Goal: Task Accomplishment & Management: Complete application form

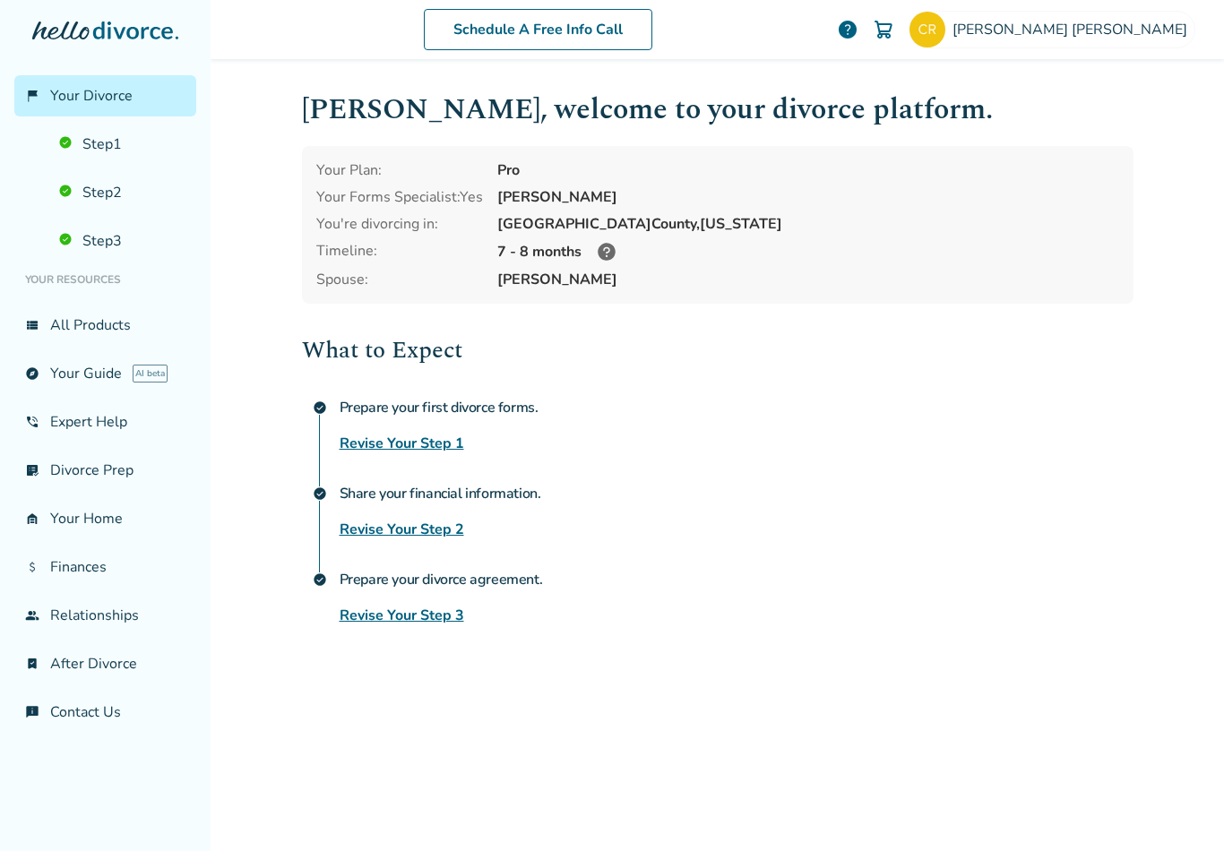
click at [945, 21] on img at bounding box center [927, 30] width 36 height 36
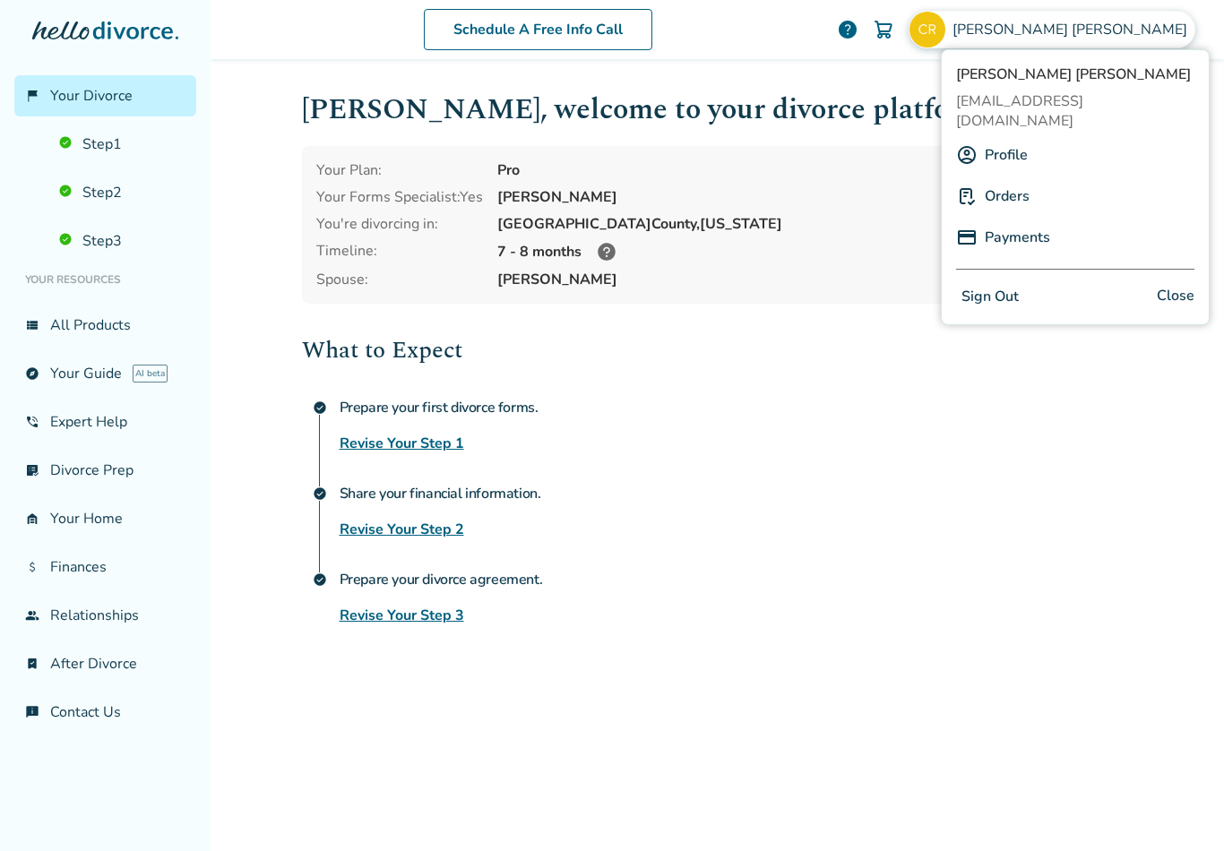
click at [89, 343] on link "view_list All Products" at bounding box center [105, 325] width 182 height 41
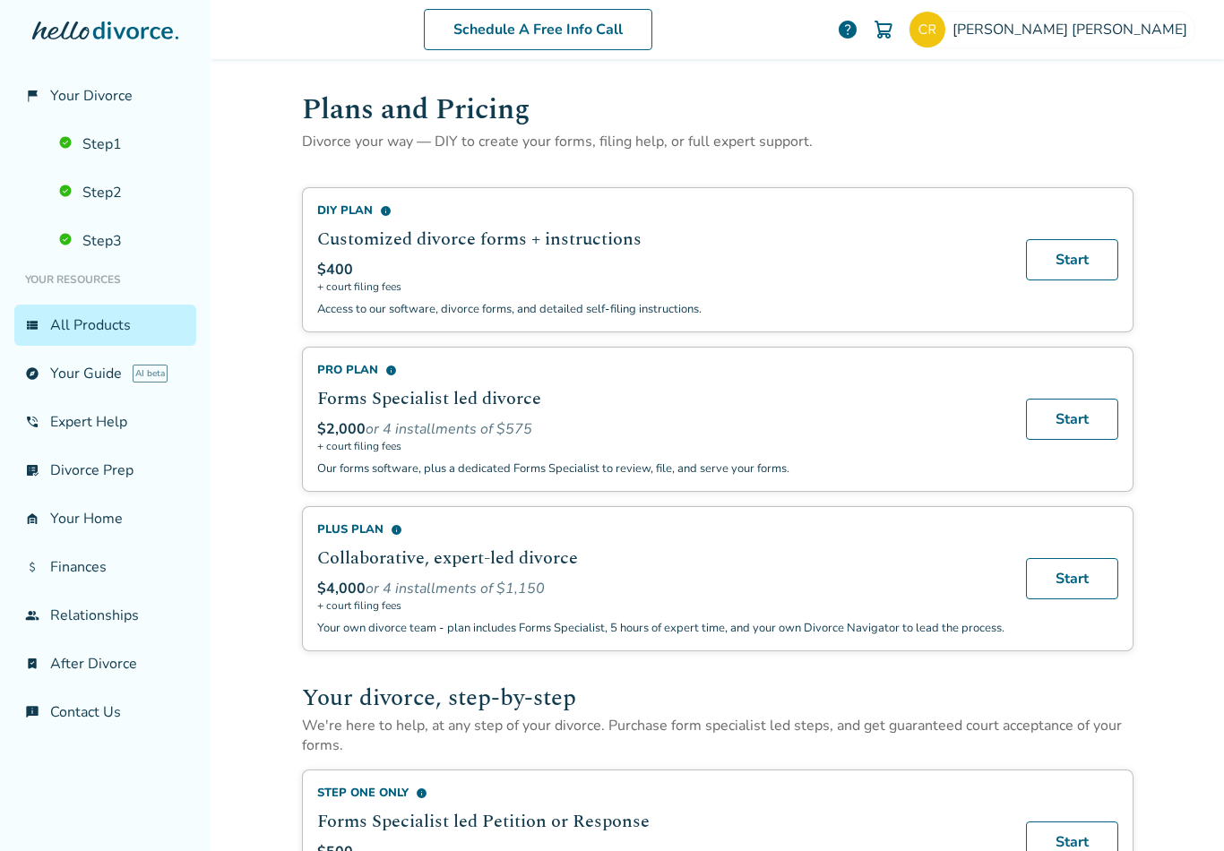
click at [91, 377] on link "explore Your Guide AI beta" at bounding box center [105, 373] width 182 height 41
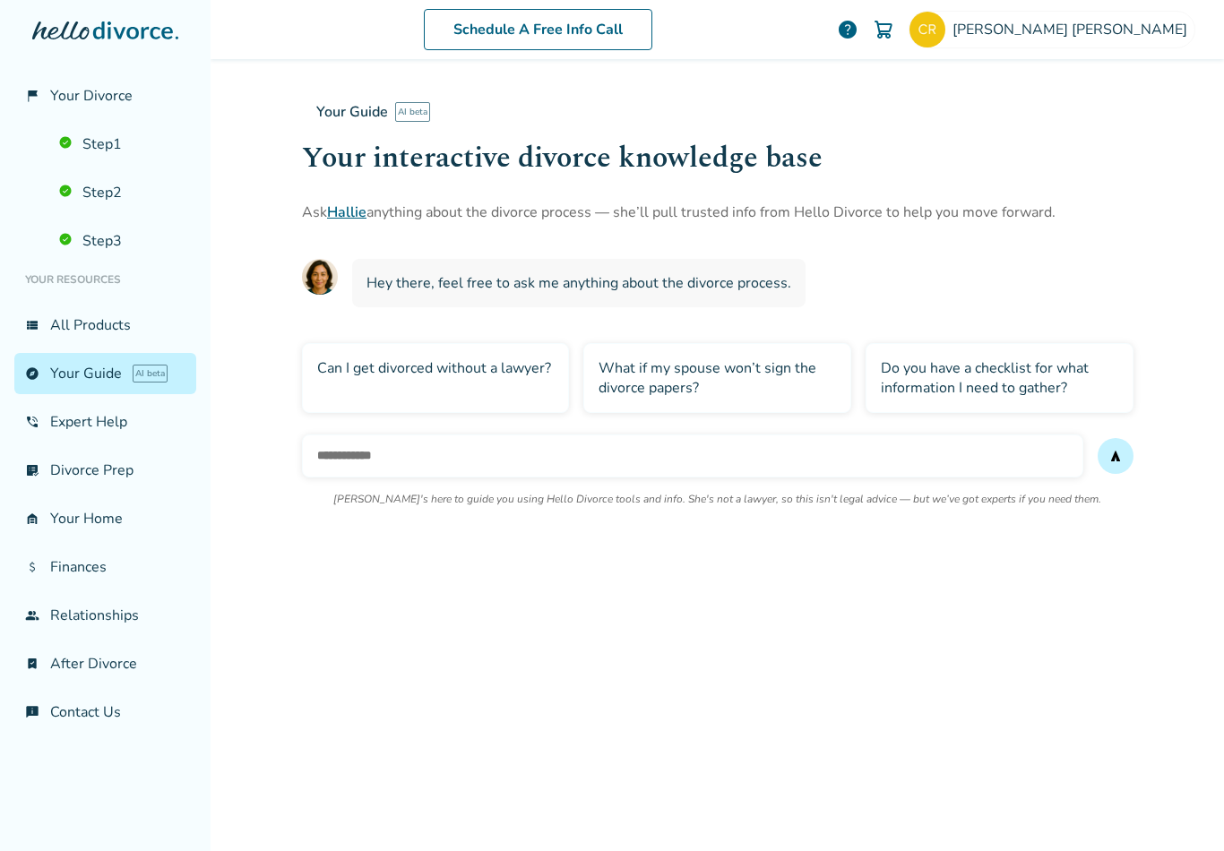
click at [73, 431] on link "phone_in_talk Expert Help" at bounding box center [105, 421] width 182 height 41
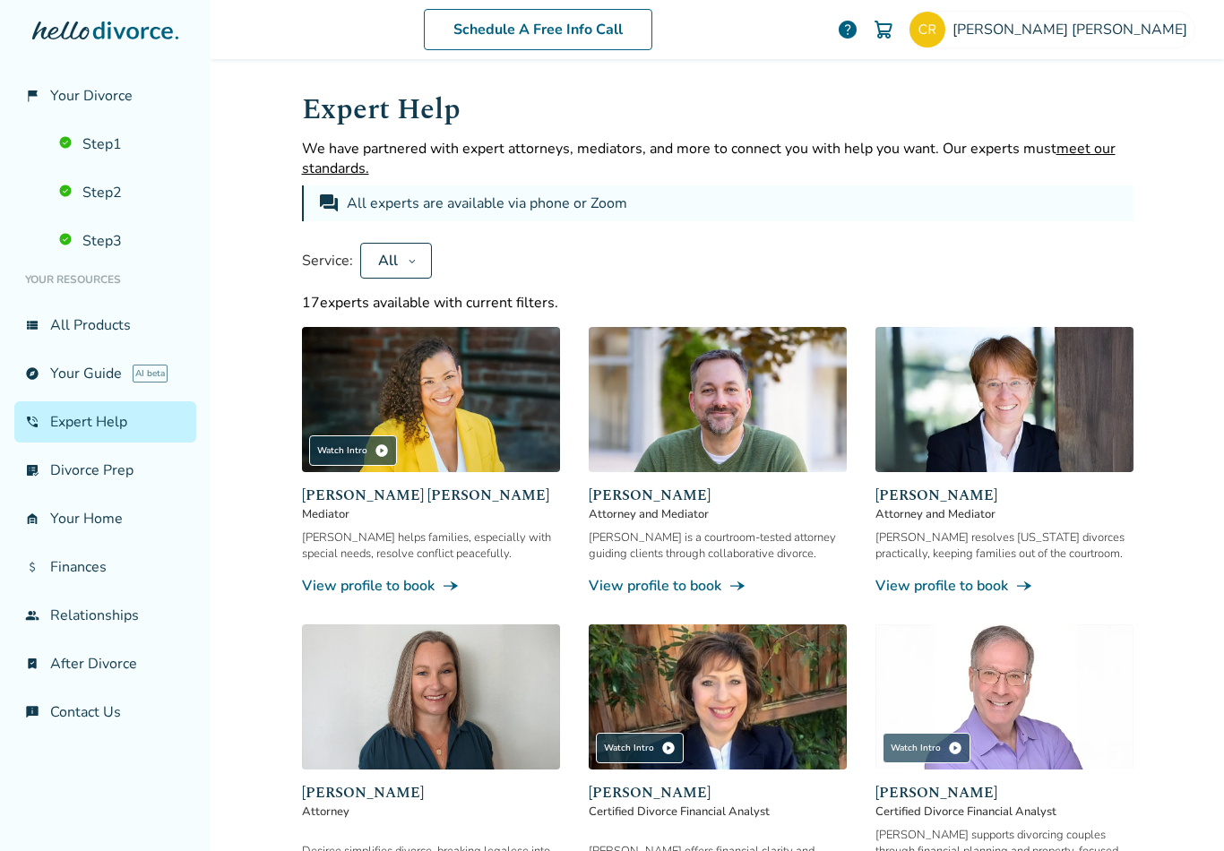
click at [99, 491] on link "list_alt_check Divorce Prep" at bounding box center [105, 470] width 182 height 41
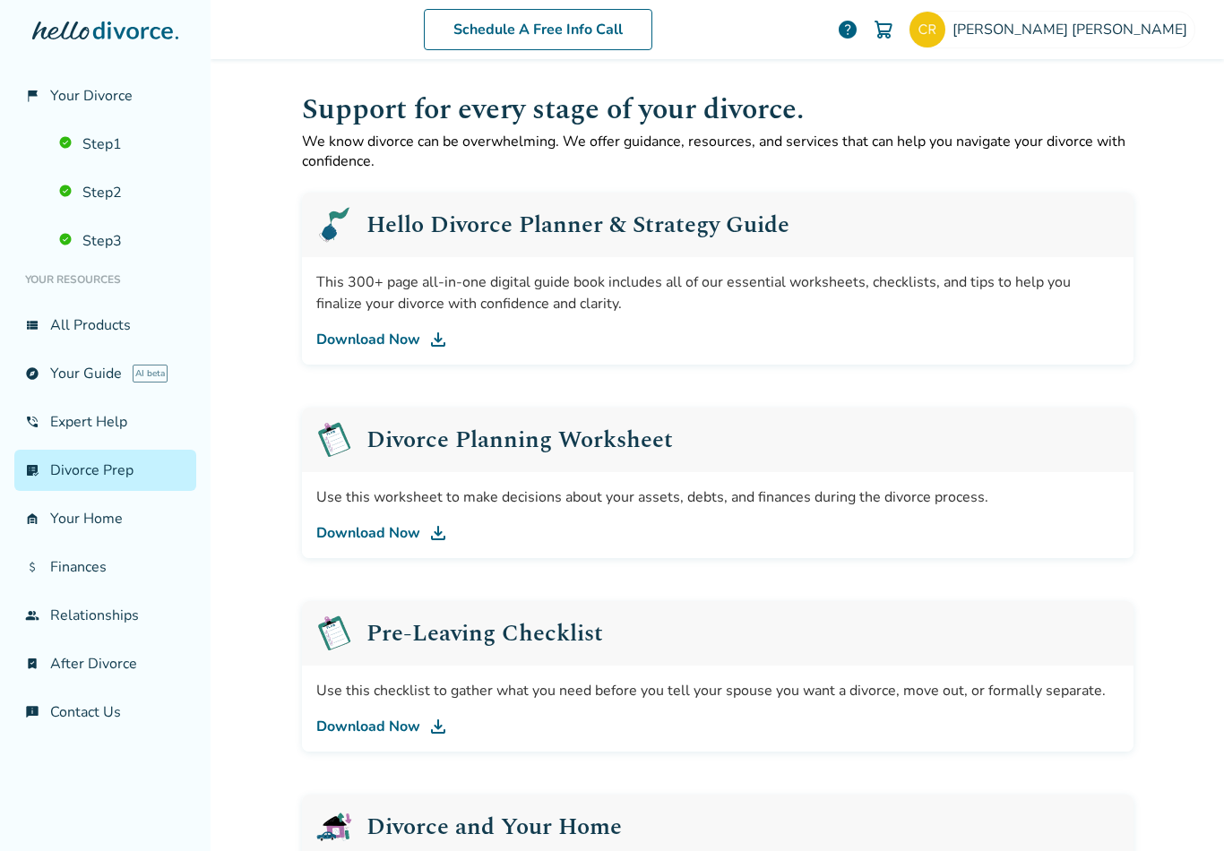
click at [91, 102] on span "Your Divorce" at bounding box center [91, 96] width 82 height 20
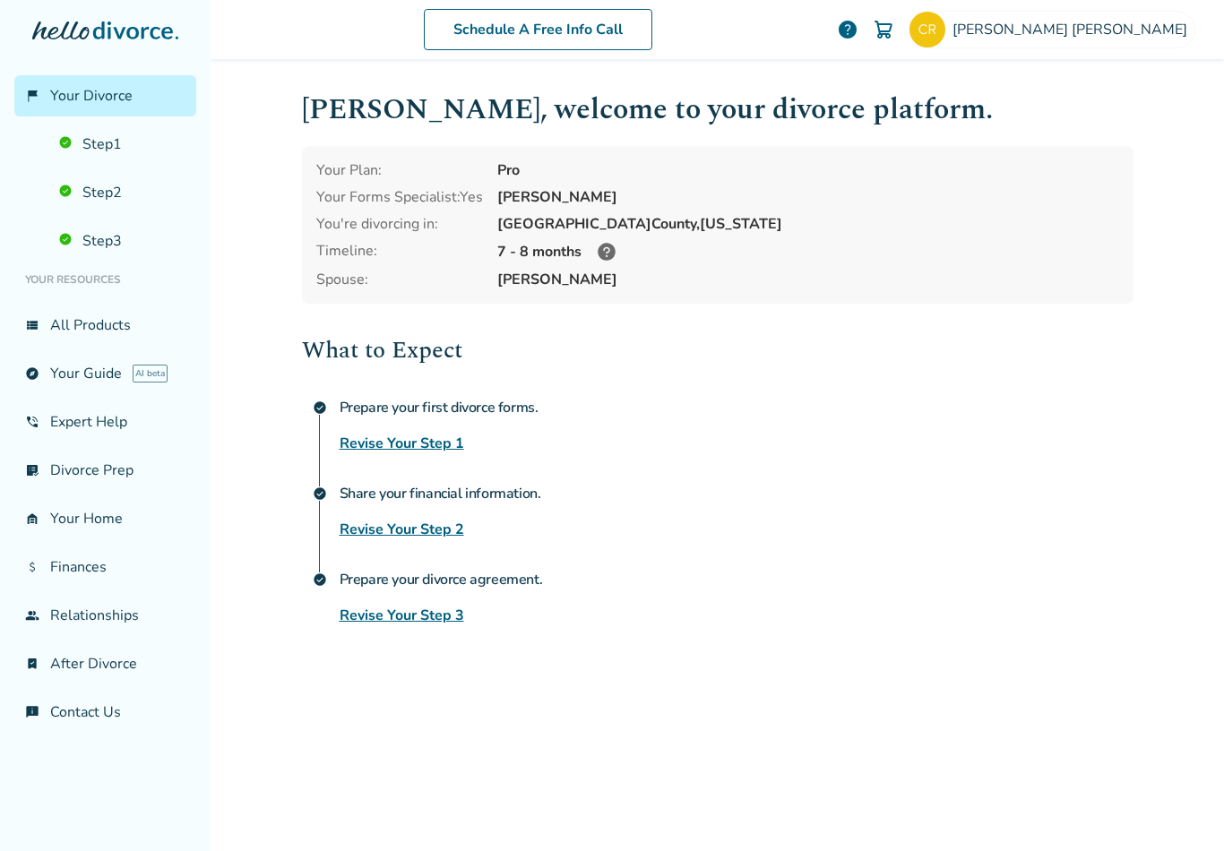
click at [945, 29] on img at bounding box center [927, 30] width 36 height 36
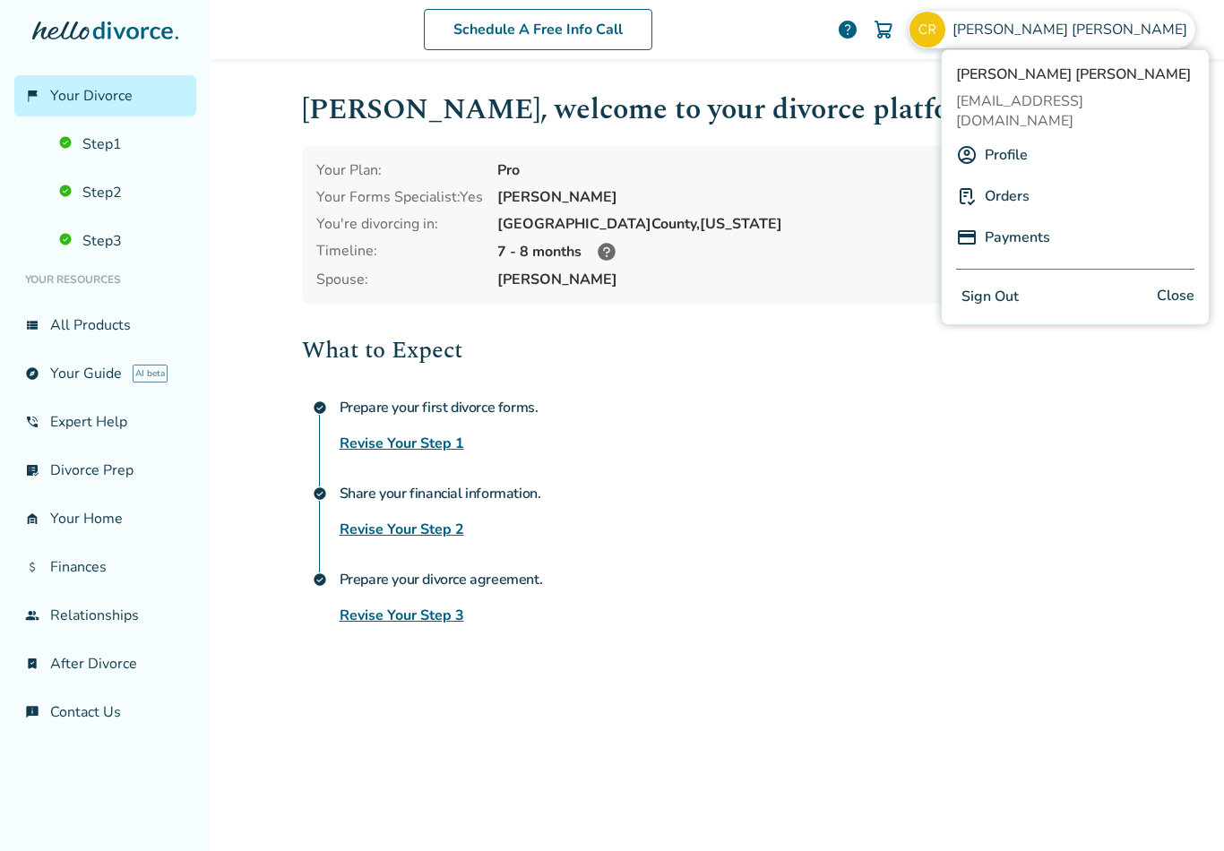
click at [1019, 138] on link "Profile" at bounding box center [1006, 155] width 43 height 34
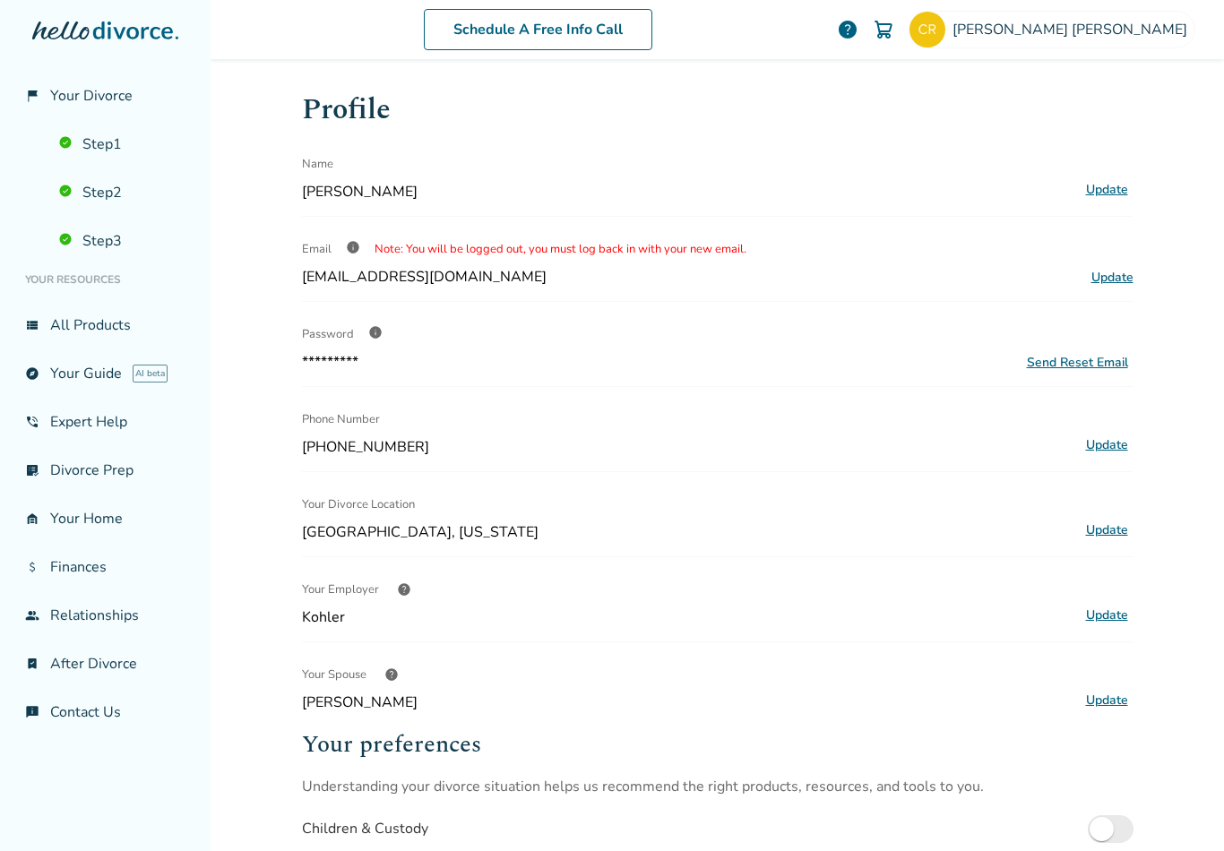
click at [1118, 33] on span "Carlos Rios" at bounding box center [1073, 30] width 242 height 20
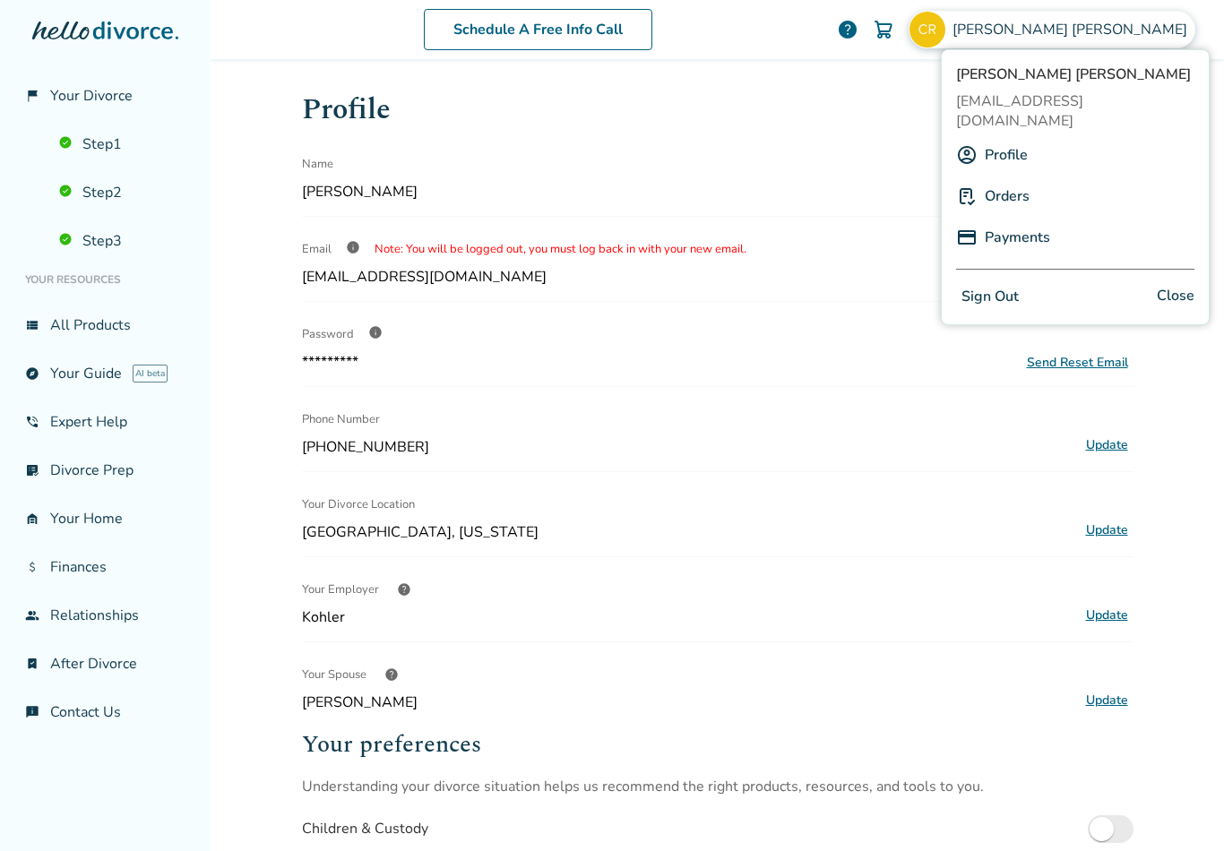
click at [1020, 179] on link "Orders" at bounding box center [1007, 196] width 45 height 34
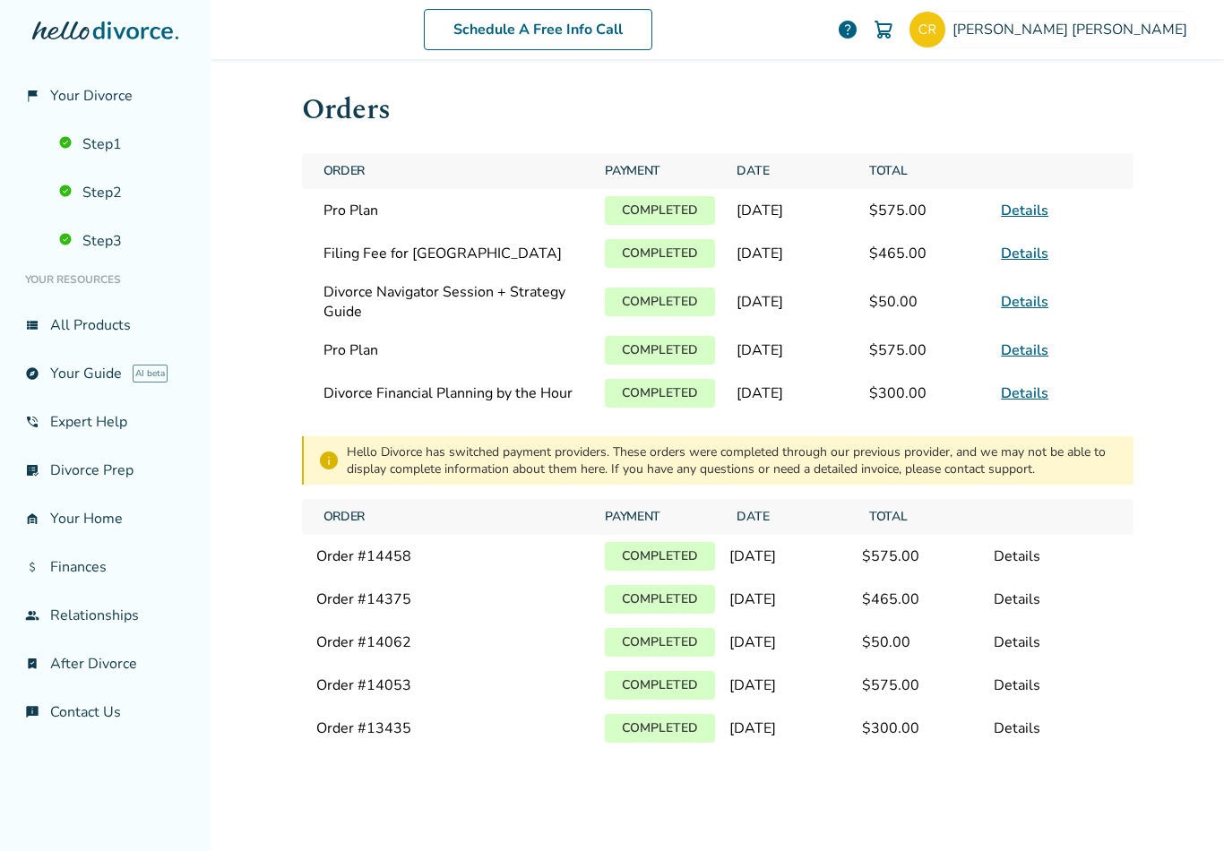
click at [945, 35] on img at bounding box center [927, 30] width 36 height 36
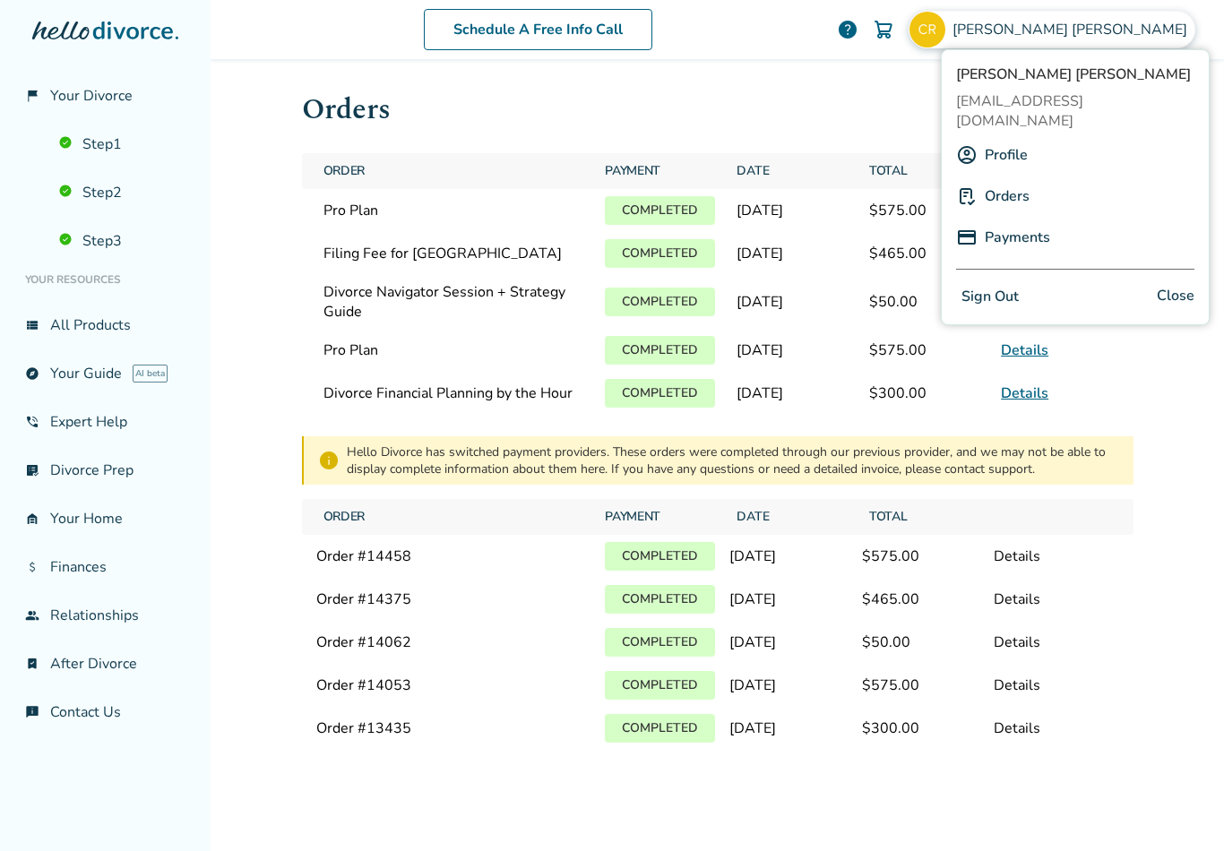
click at [1043, 220] on link "Payments" at bounding box center [1017, 237] width 65 height 34
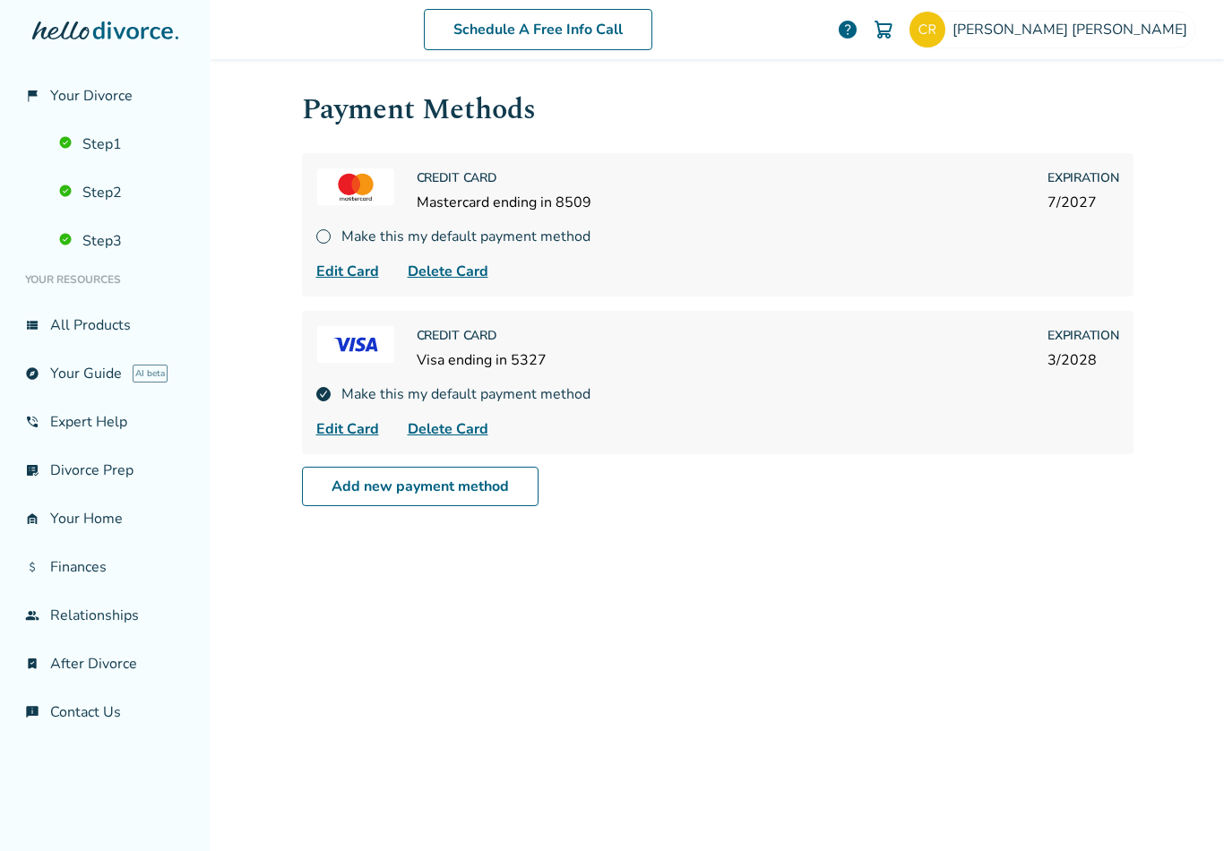
click at [106, 331] on link "view_list All Products" at bounding box center [105, 325] width 182 height 41
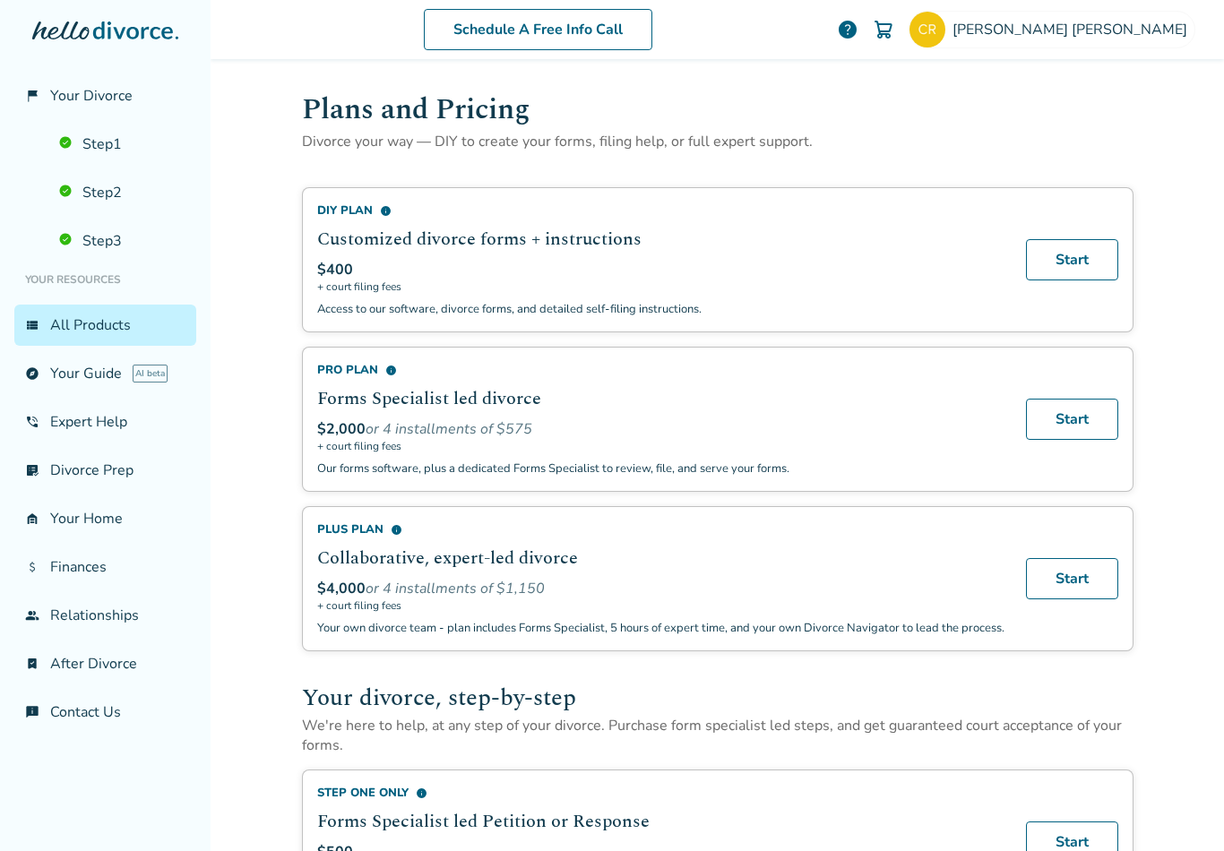
click at [107, 389] on link "explore Your Guide AI beta" at bounding box center [105, 373] width 182 height 41
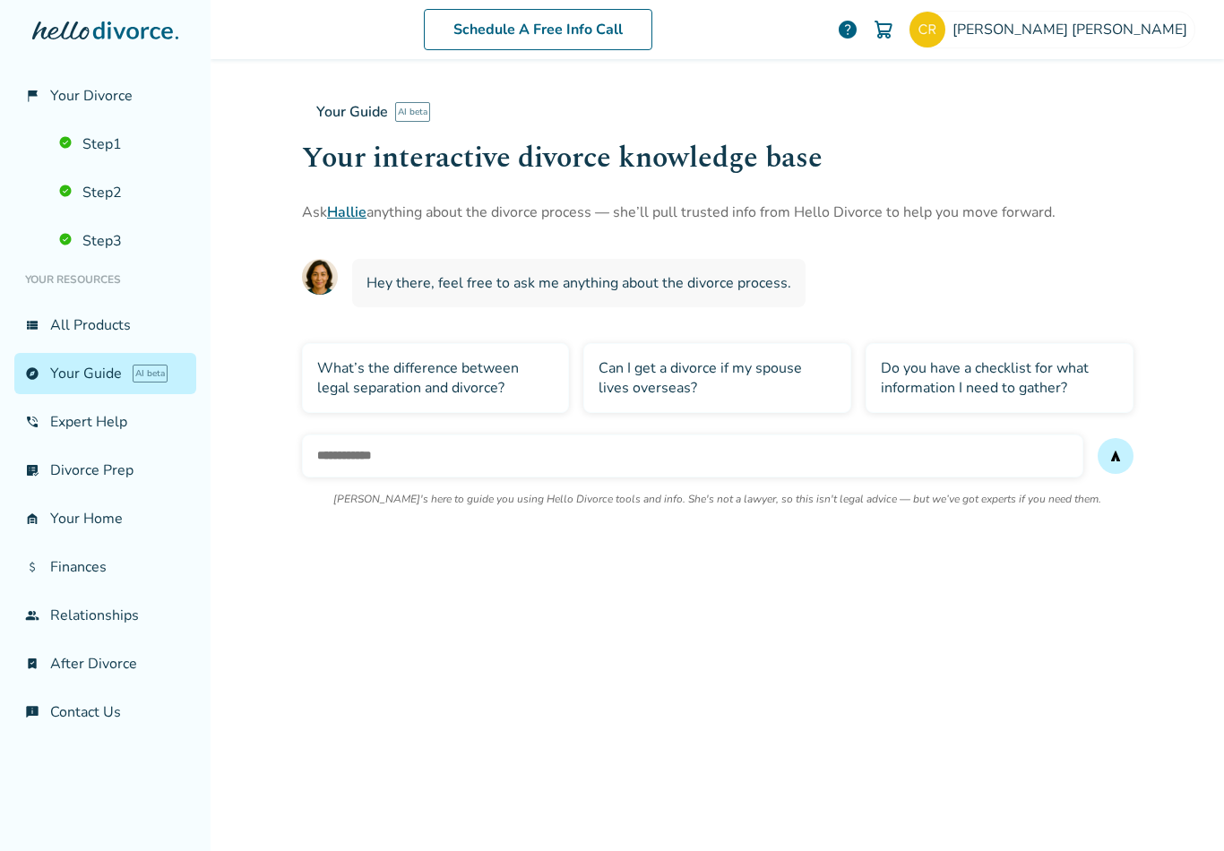
click at [142, 36] on icon at bounding box center [133, 31] width 80 height 18
click at [112, 431] on link "phone_in_talk Expert Help" at bounding box center [105, 421] width 182 height 41
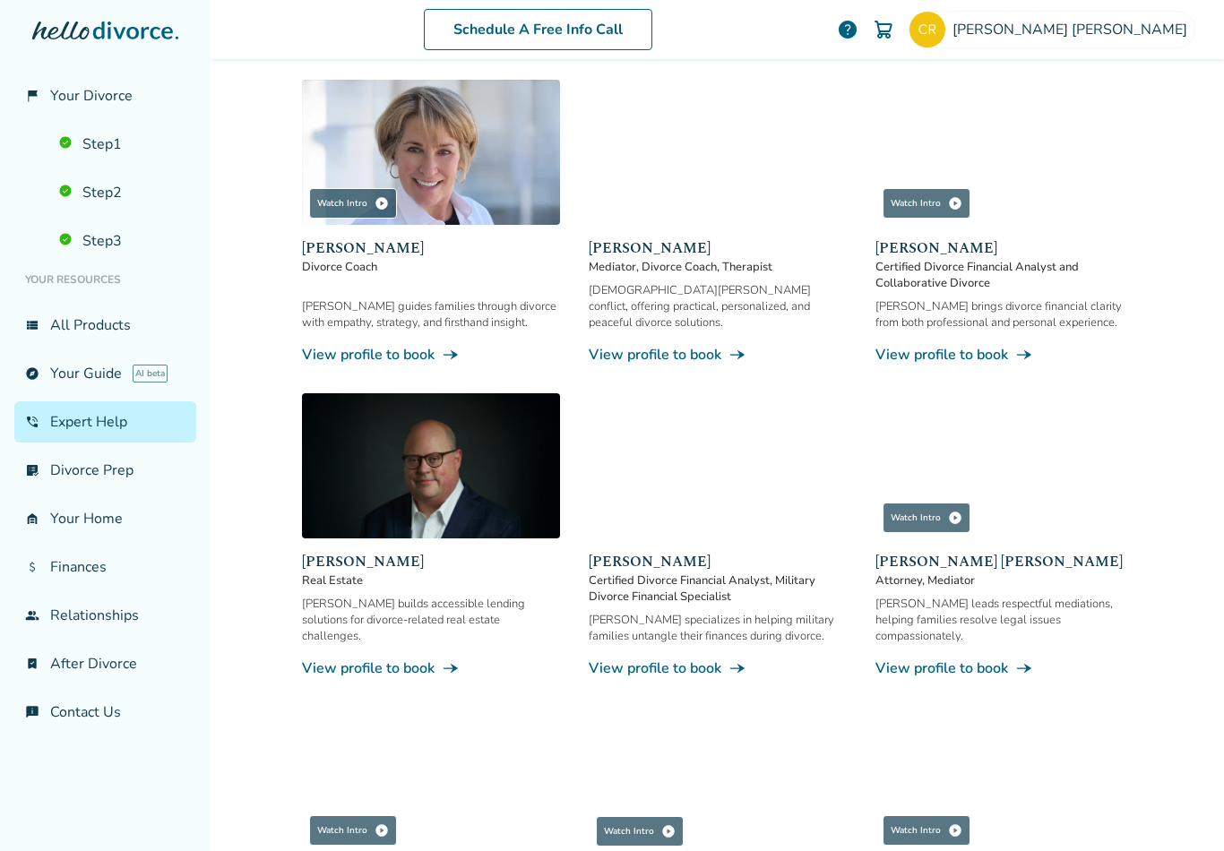
scroll to position [805, 0]
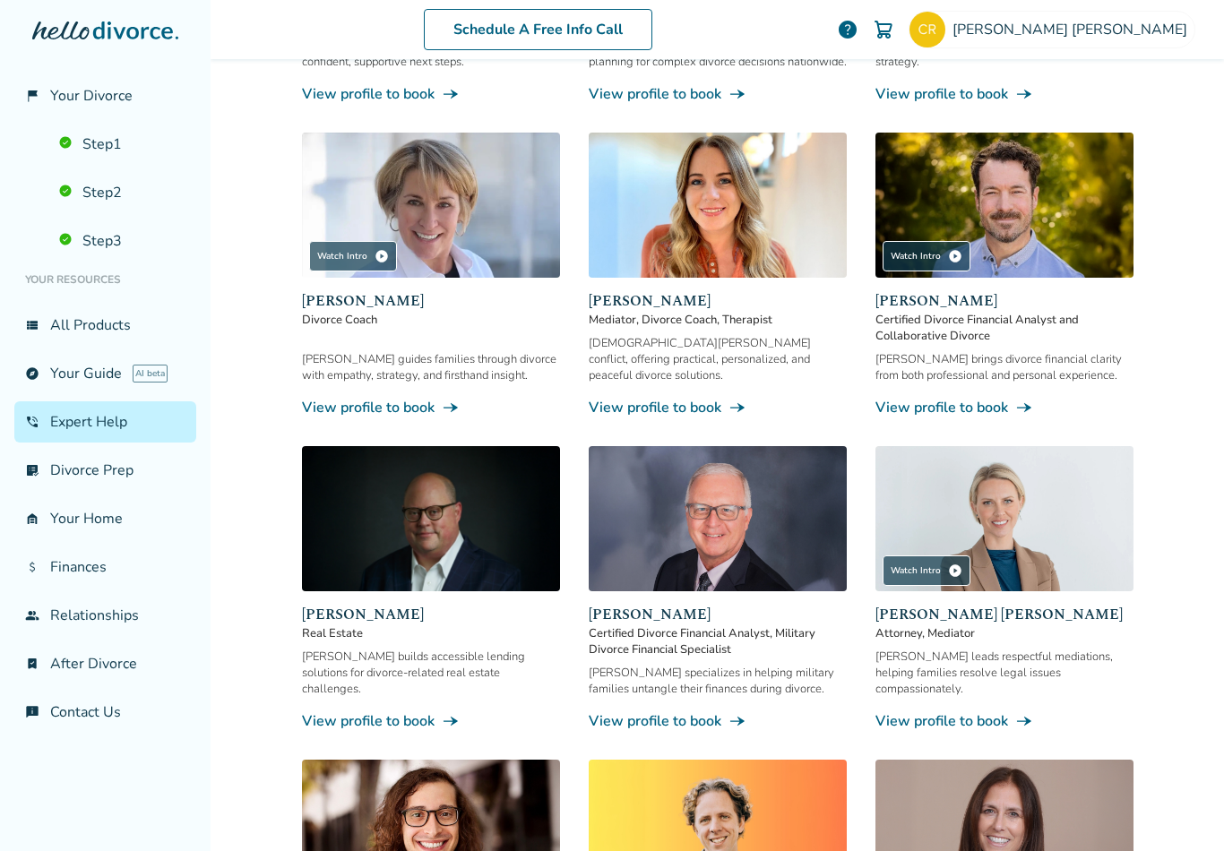
click at [109, 482] on link "list_alt_check Divorce Prep" at bounding box center [105, 470] width 182 height 41
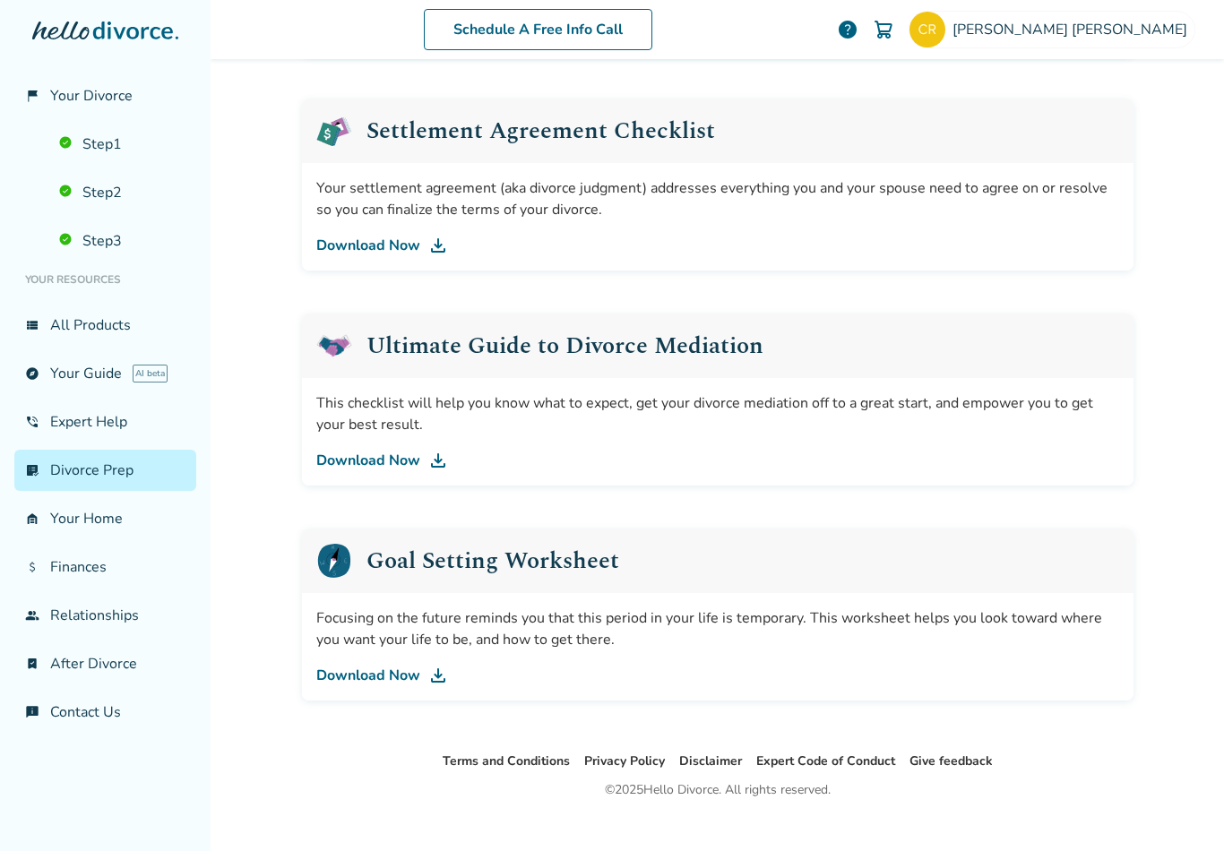
scroll to position [910, 0]
click at [109, 533] on link "garage_home Your Home" at bounding box center [105, 518] width 182 height 41
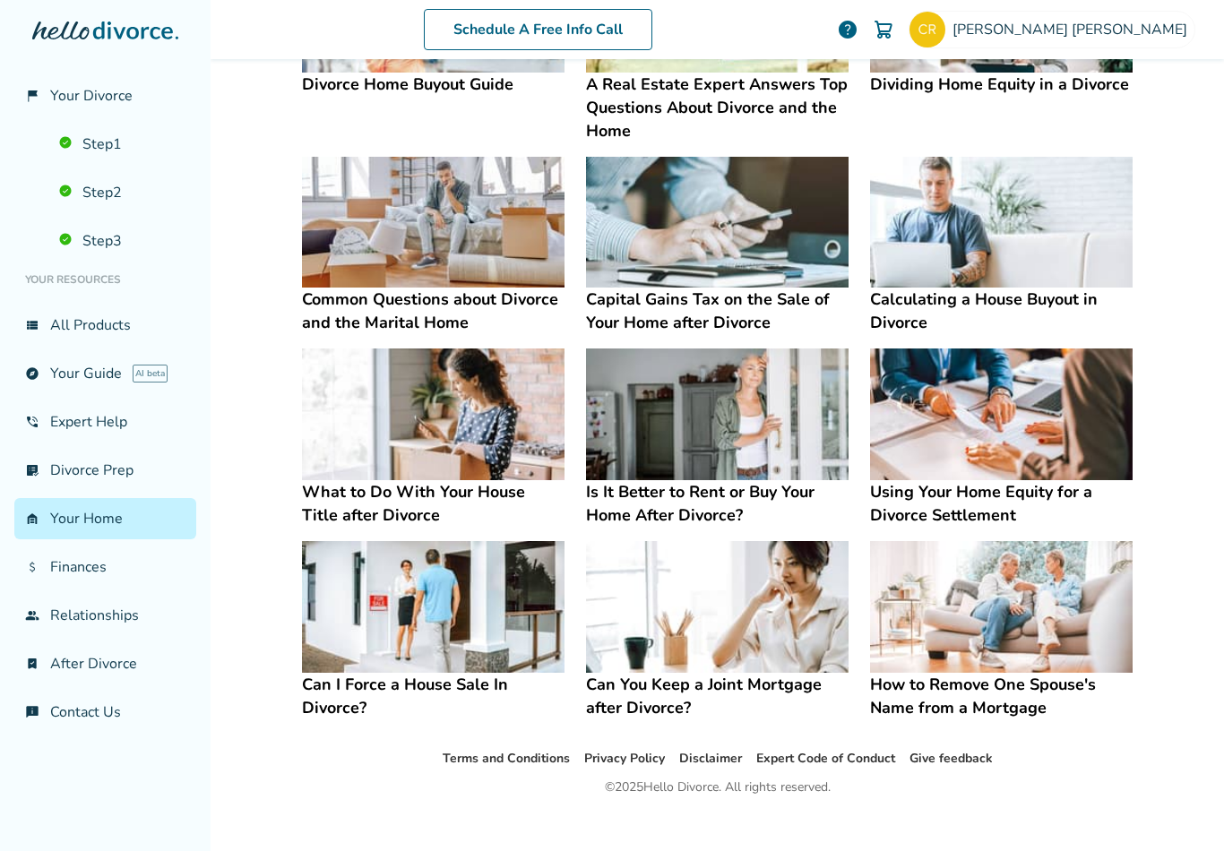
scroll to position [511, 0]
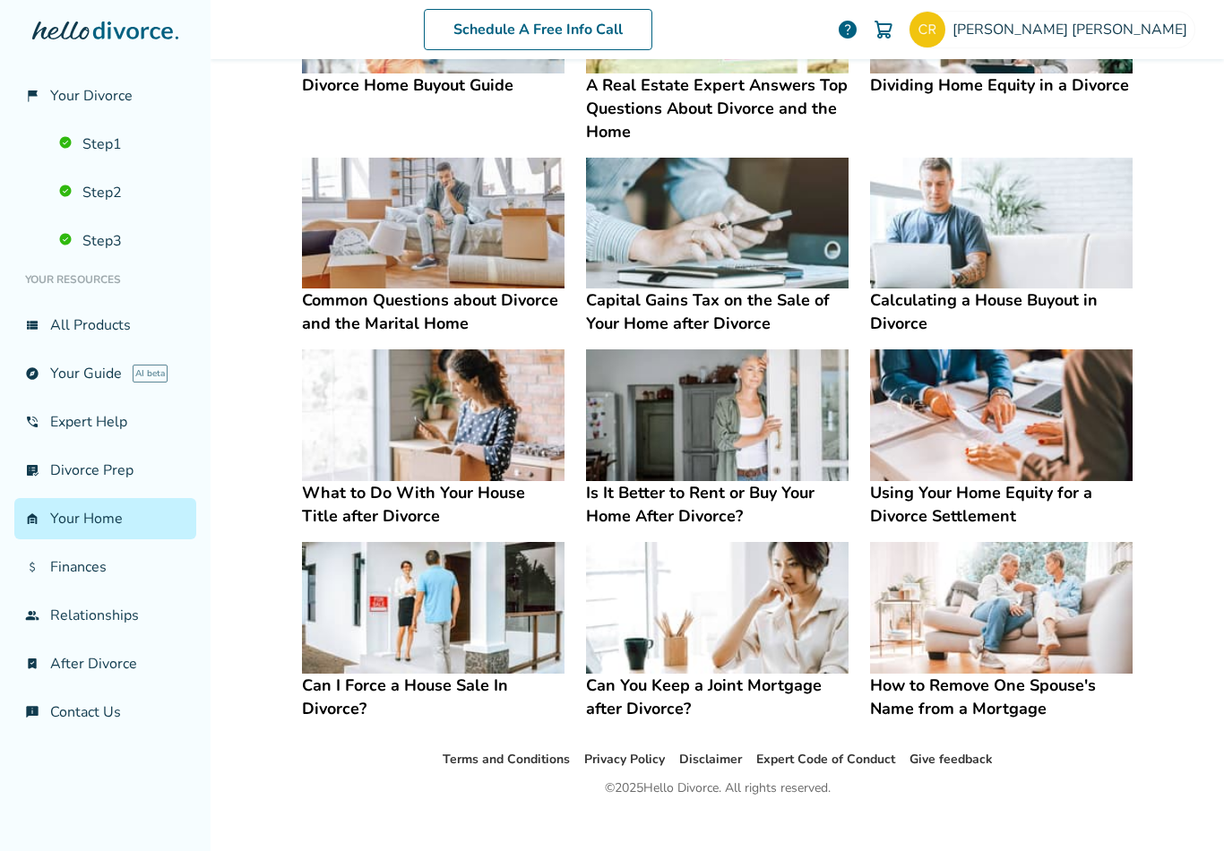
click at [95, 580] on link "attach_money Finances" at bounding box center [105, 566] width 182 height 41
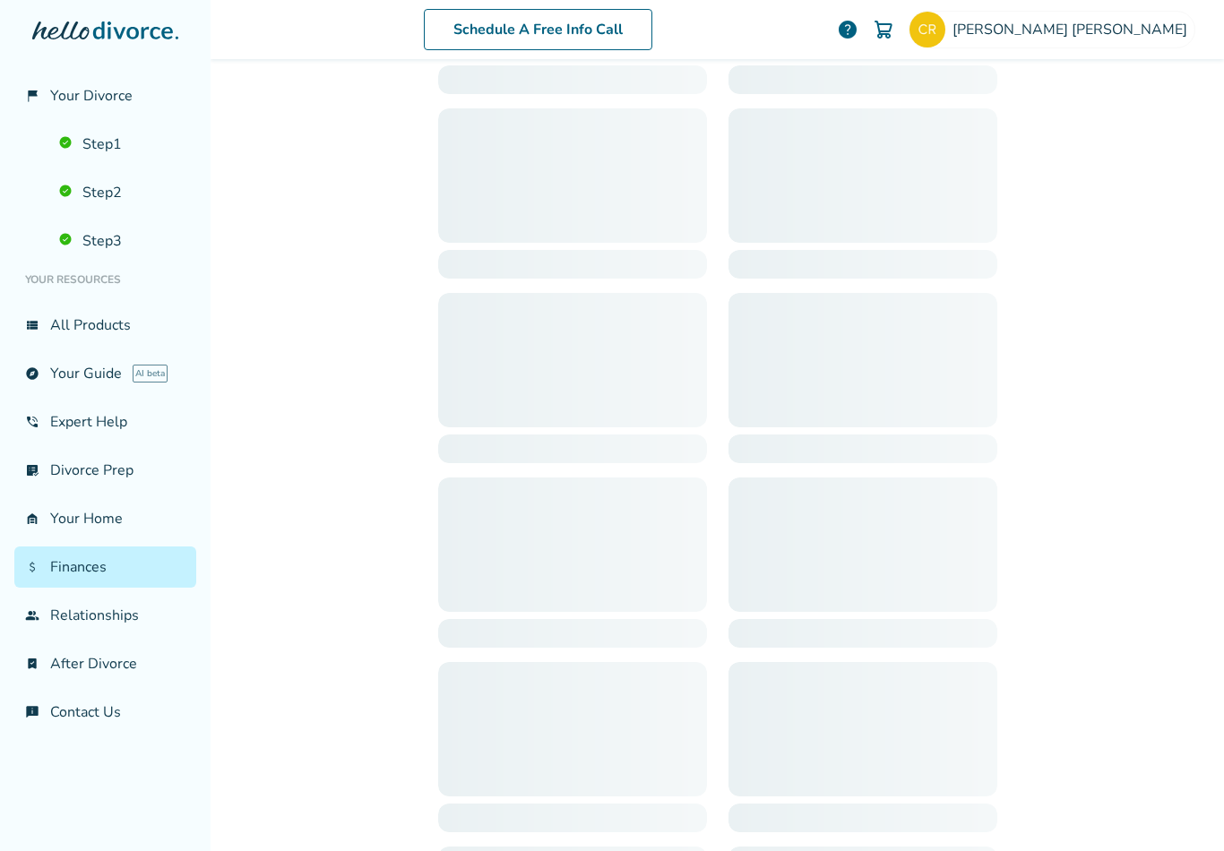
scroll to position [88, 0]
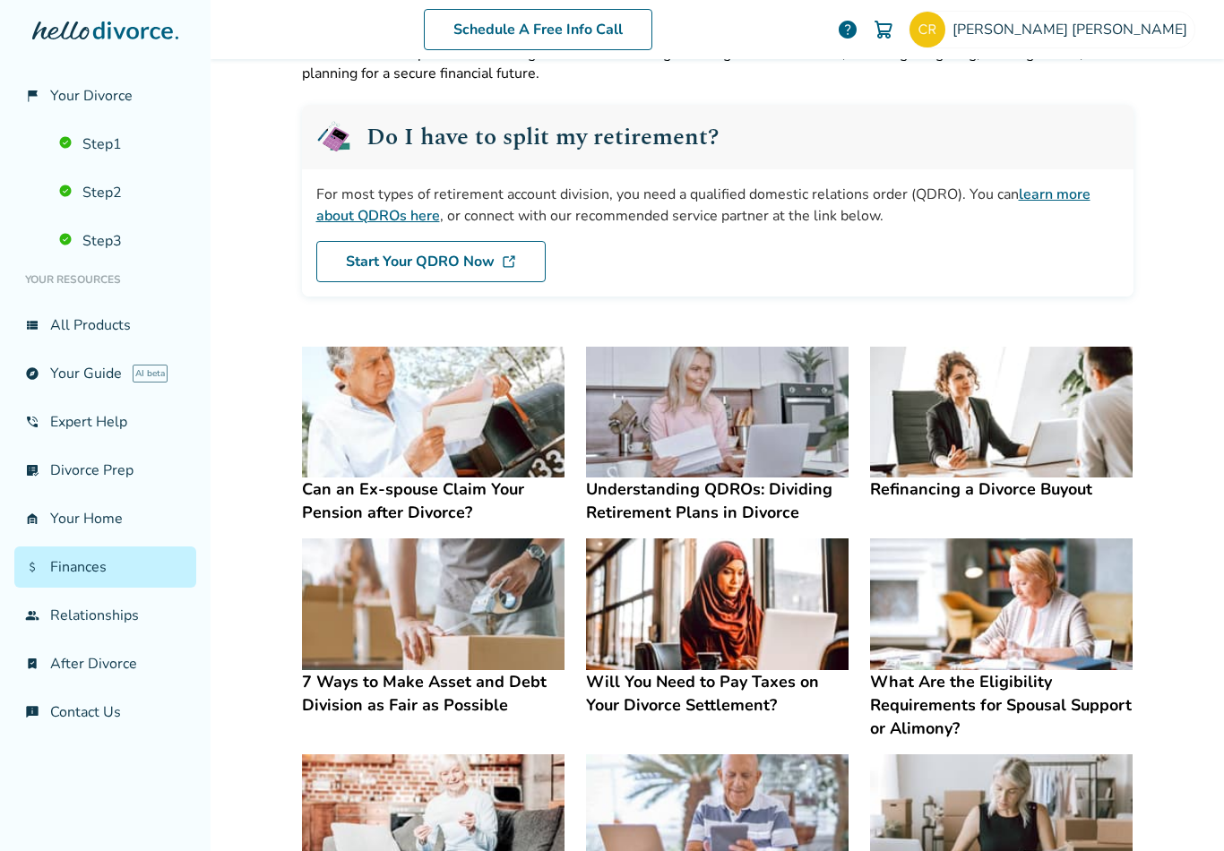
click at [110, 524] on link "garage_home Your Home" at bounding box center [105, 518] width 182 height 41
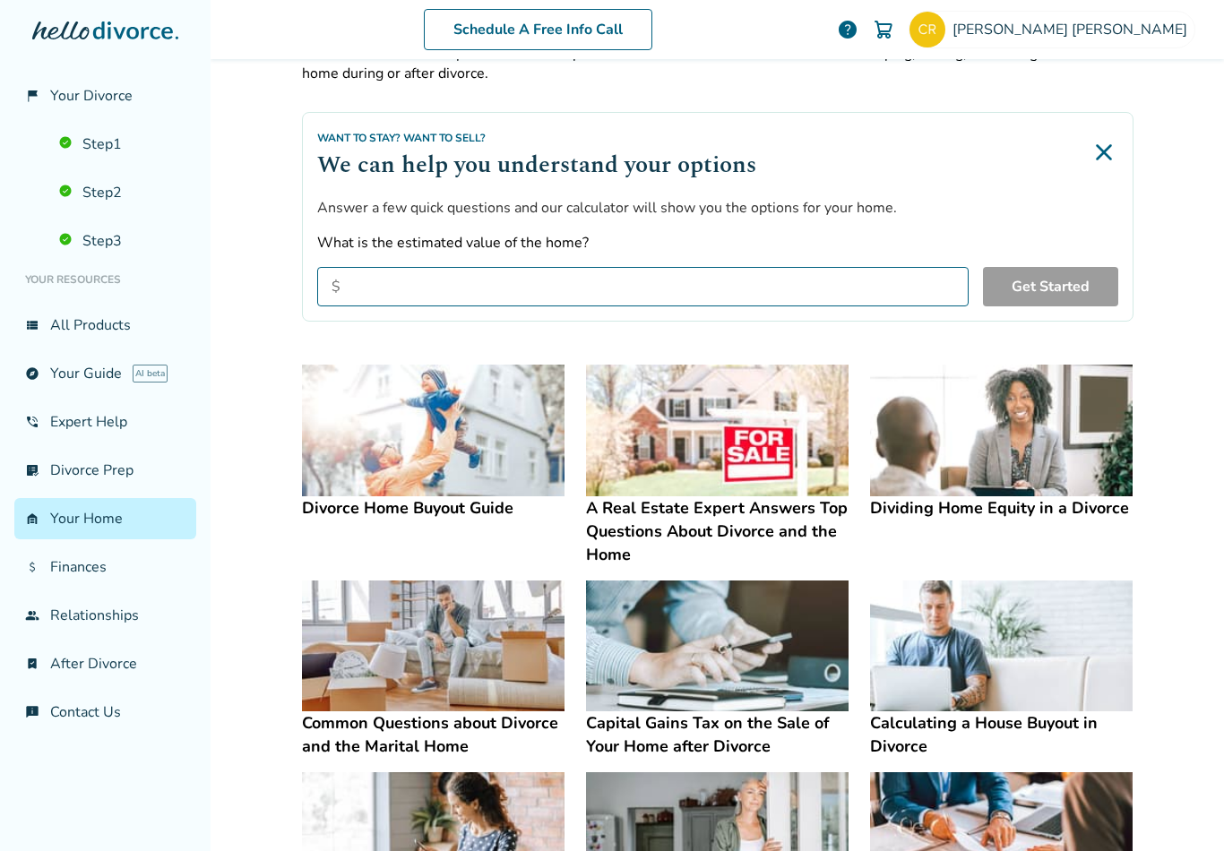
click at [124, 40] on div at bounding box center [105, 49] width 182 height 54
click at [99, 38] on icon at bounding box center [133, 31] width 80 height 18
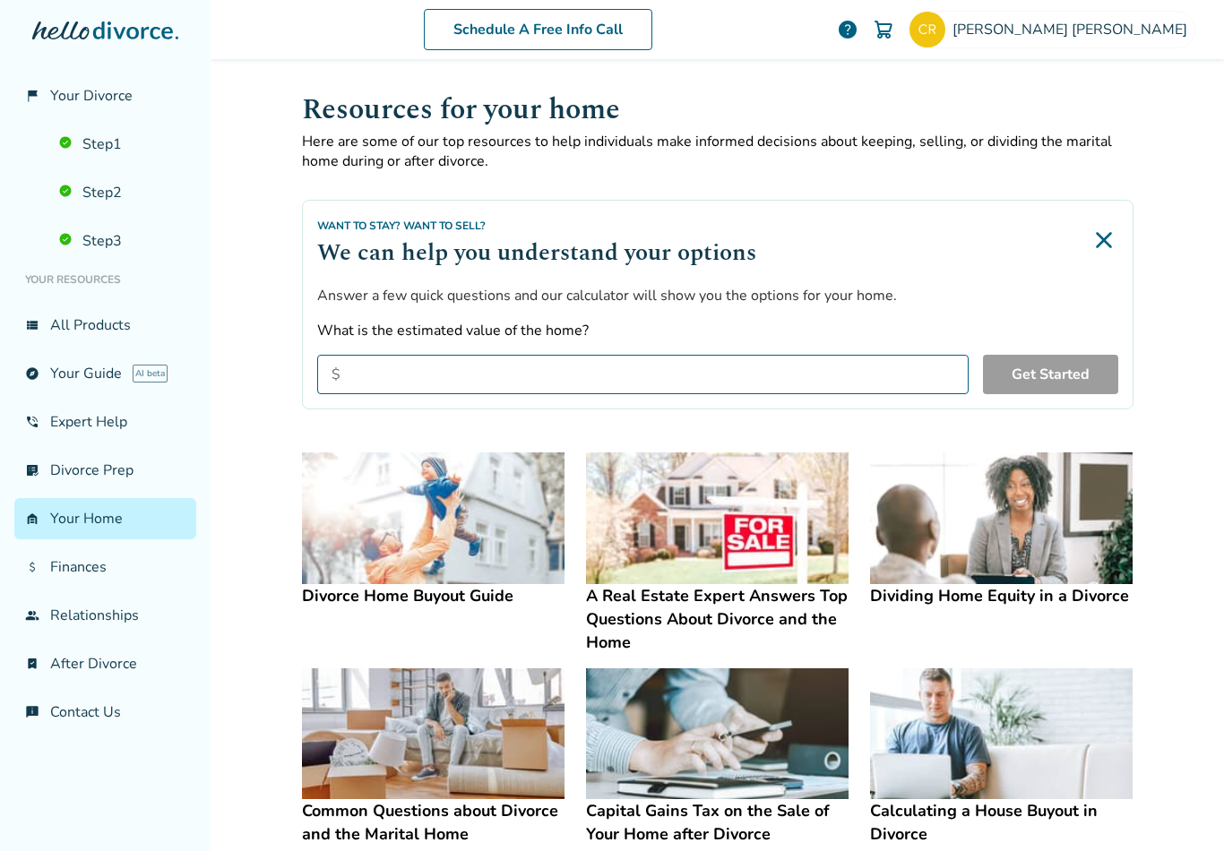
click at [94, 202] on link "Step 2" at bounding box center [122, 192] width 148 height 41
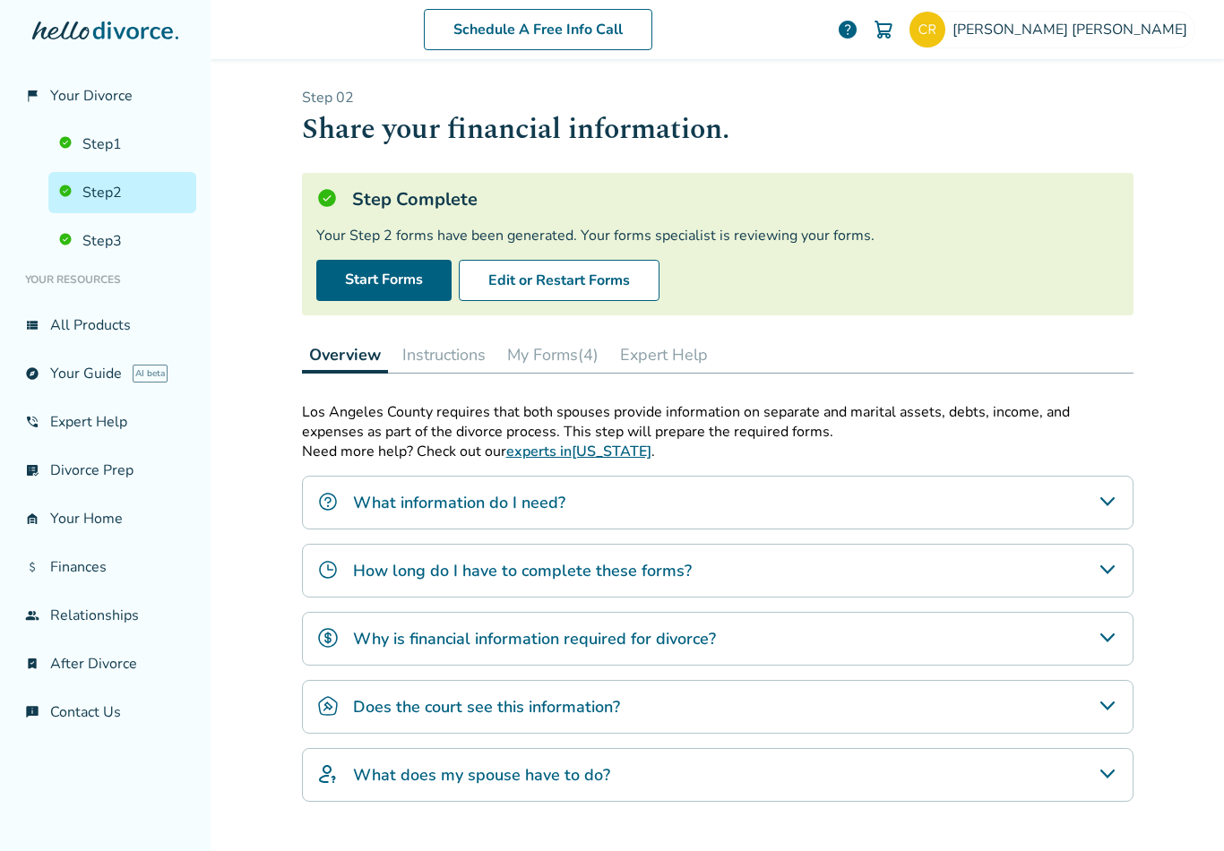
click at [457, 366] on button "Instructions" at bounding box center [444, 355] width 98 height 36
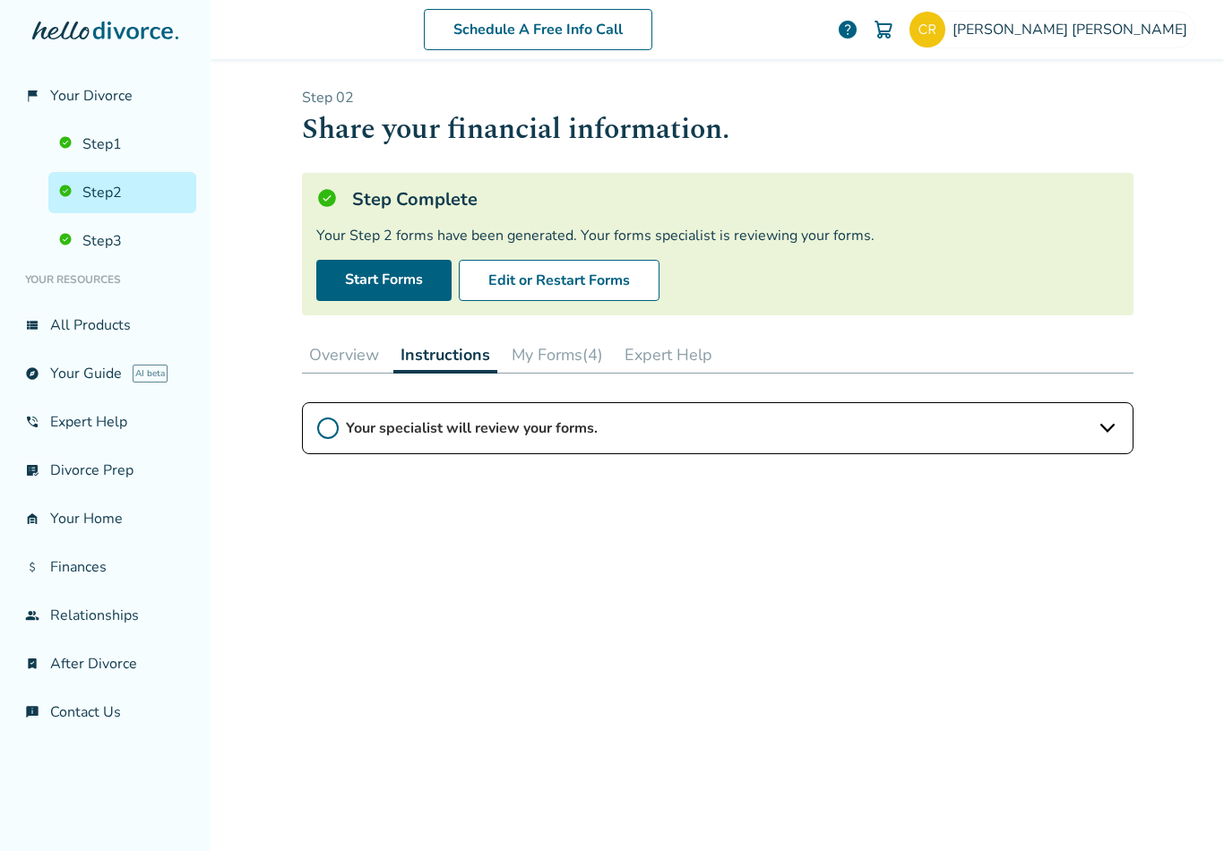
click at [805, 448] on div "Your specialist will review your forms." at bounding box center [717, 428] width 831 height 52
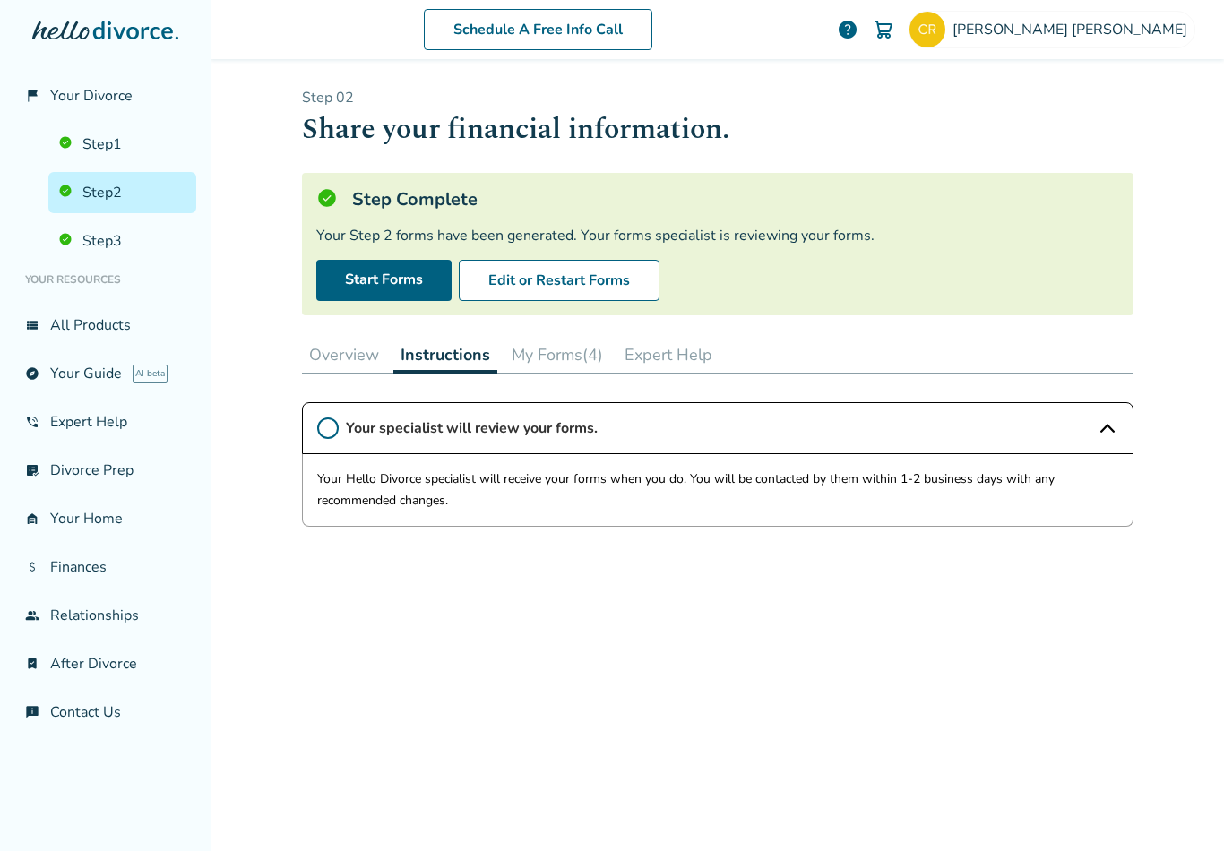
click at [314, 442] on div "Your specialist will review your forms." at bounding box center [717, 428] width 831 height 52
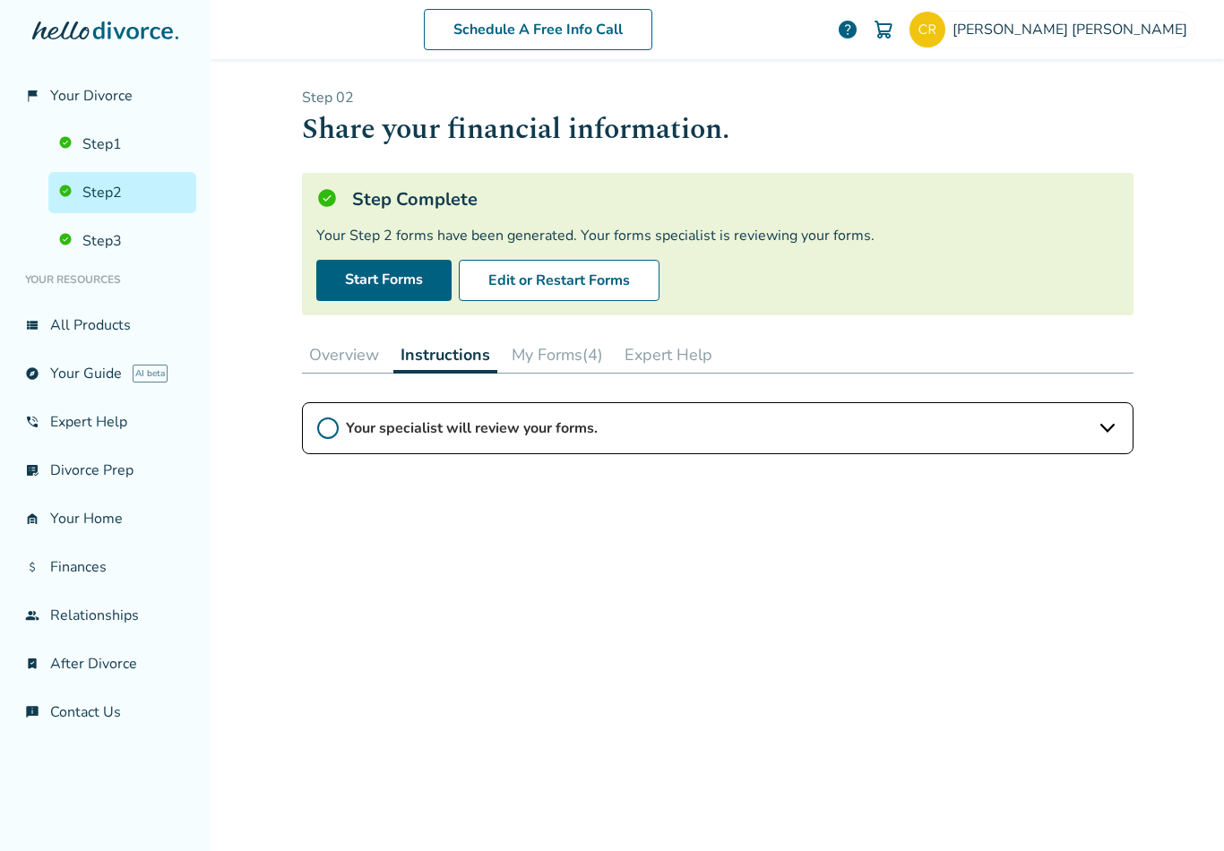
click at [326, 431] on icon at bounding box center [328, 428] width 22 height 22
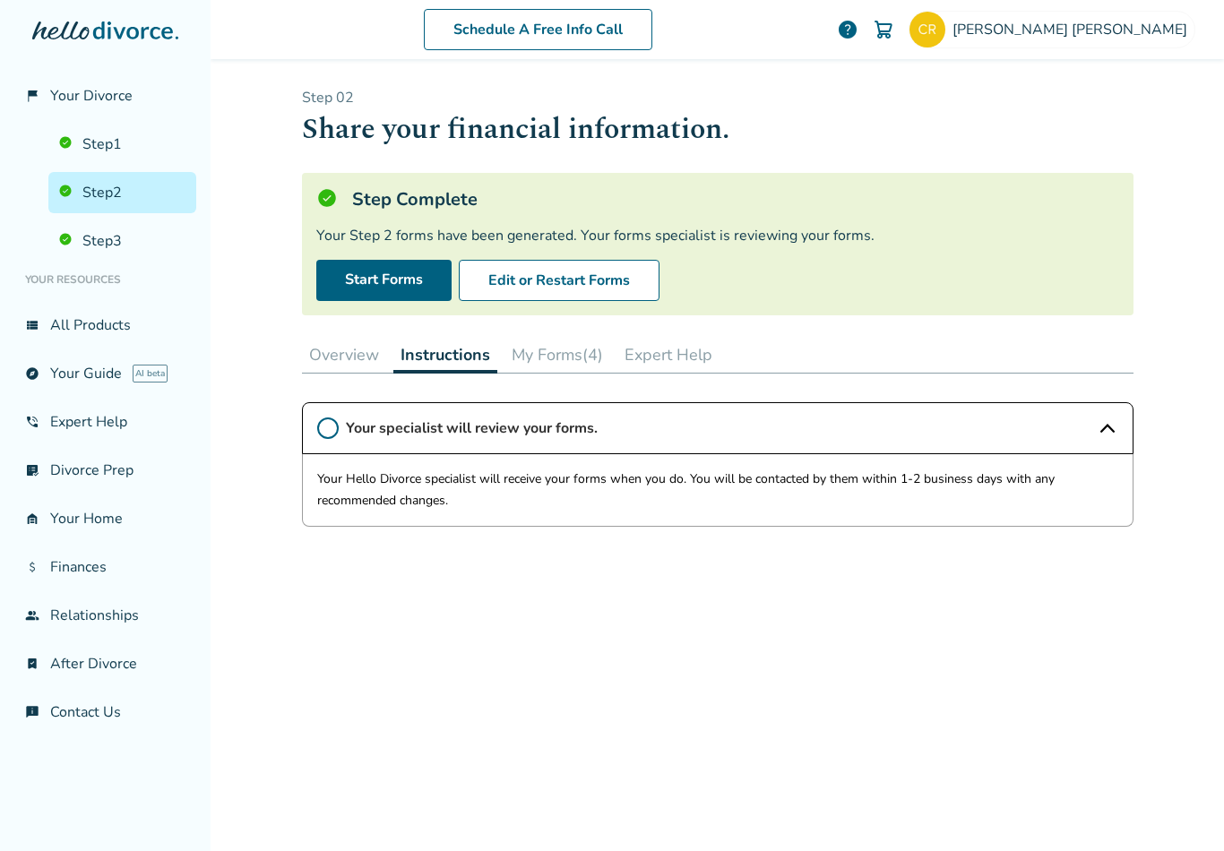
click at [574, 368] on button "My Forms (4)" at bounding box center [557, 355] width 106 height 36
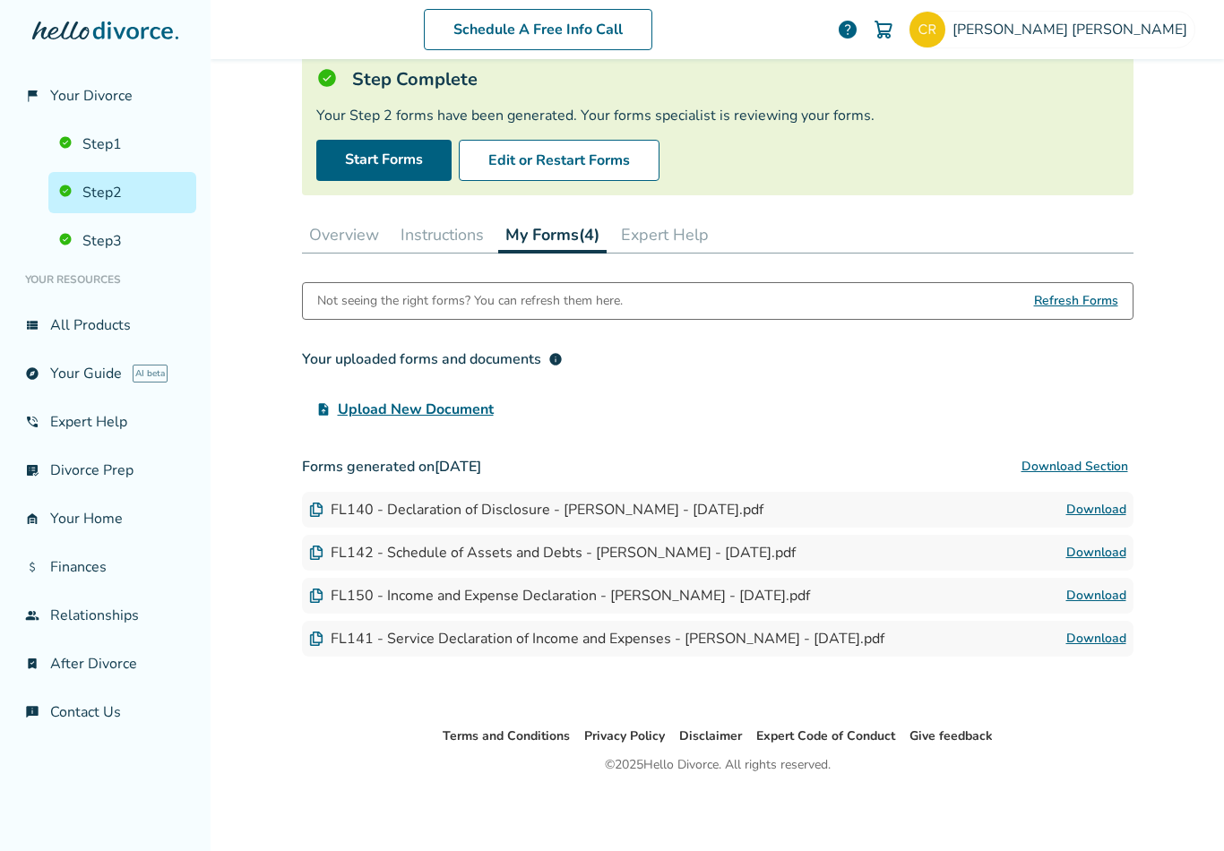
scroll to position [120, 0]
click at [675, 249] on button "Expert Help" at bounding box center [665, 235] width 102 height 36
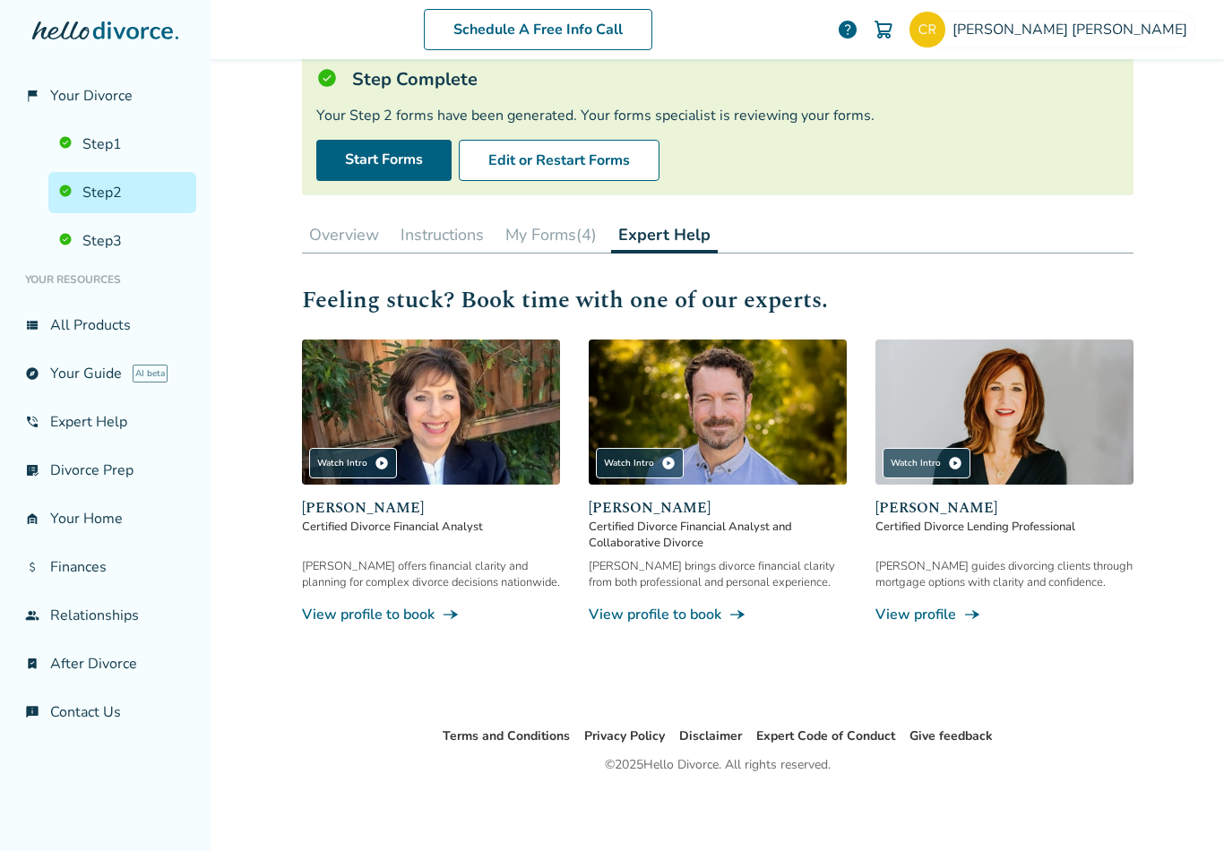
click at [71, 335] on link "view_list All Products" at bounding box center [105, 325] width 182 height 41
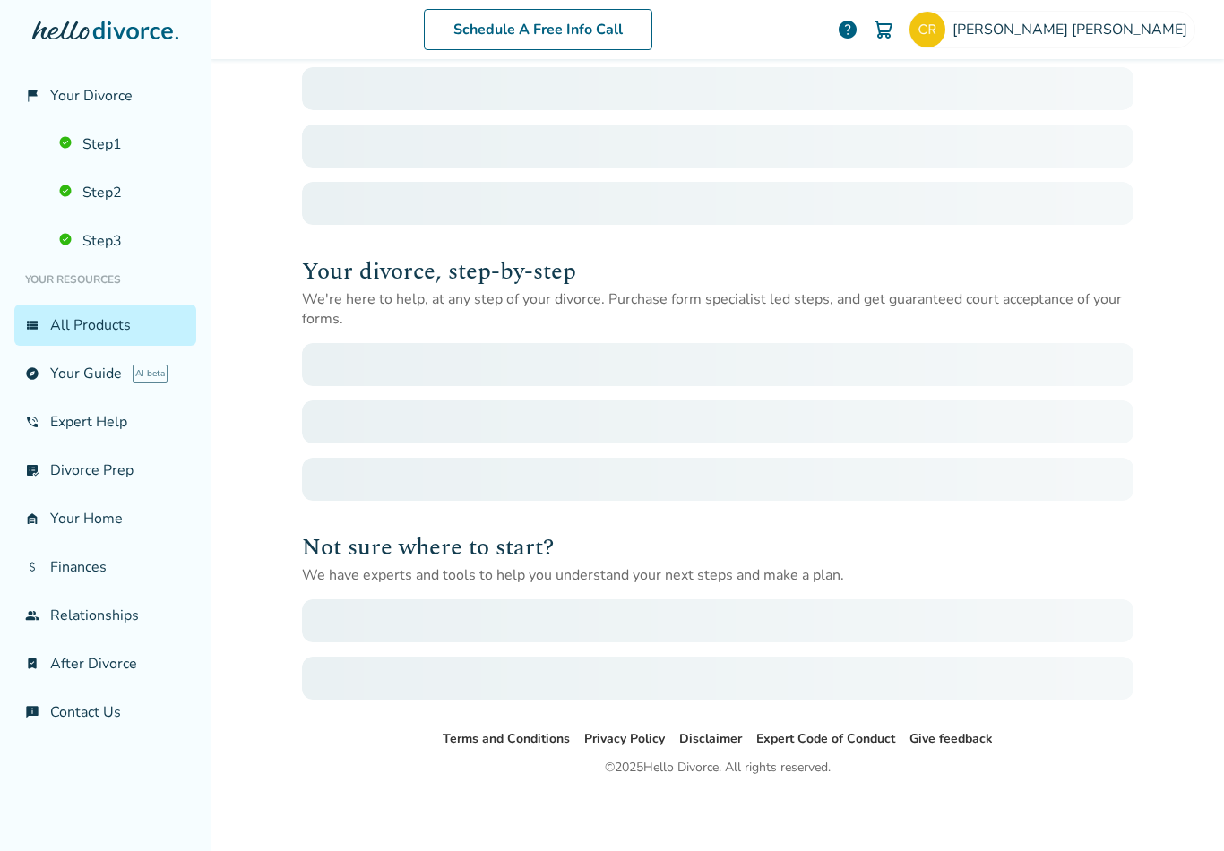
scroll to position [88, 0]
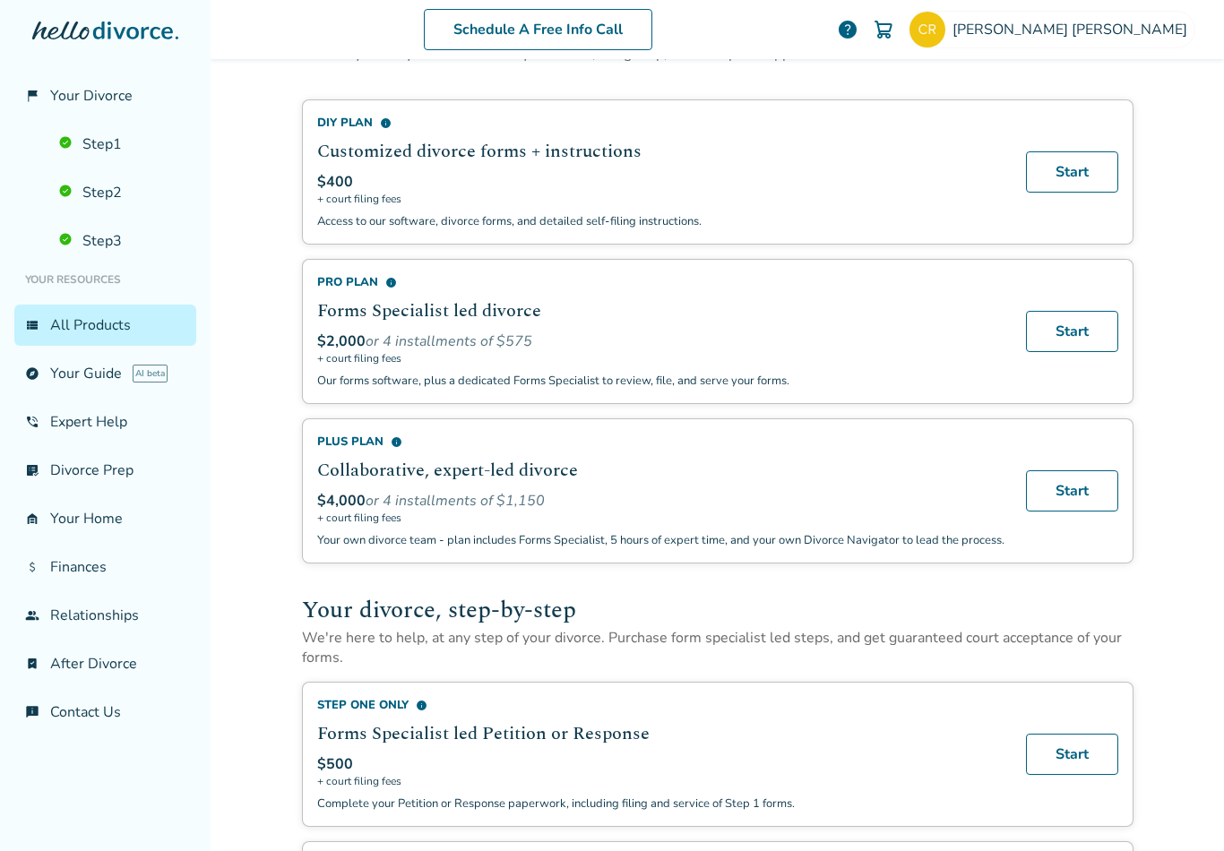
click at [87, 146] on link "Step 1" at bounding box center [122, 144] width 148 height 41
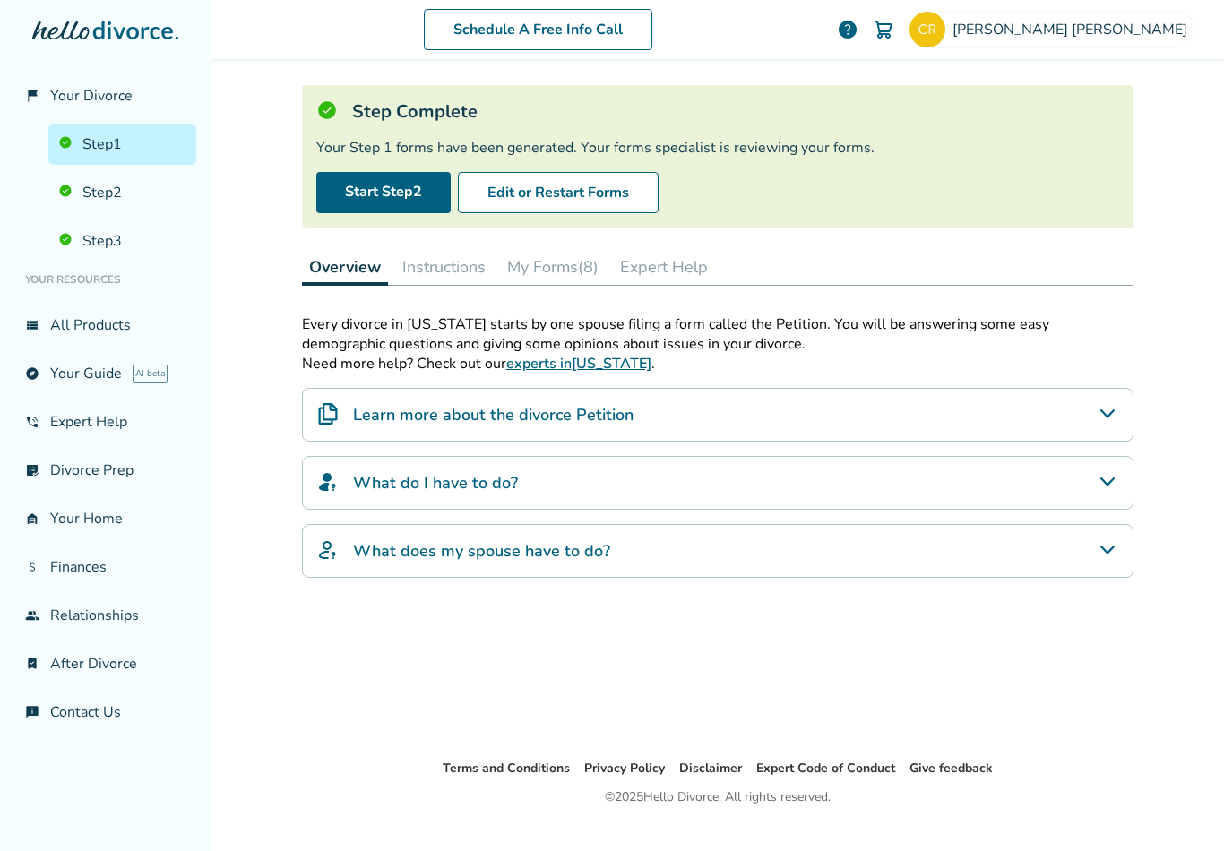
click at [398, 195] on link "Start Step 2" at bounding box center [383, 192] width 134 height 41
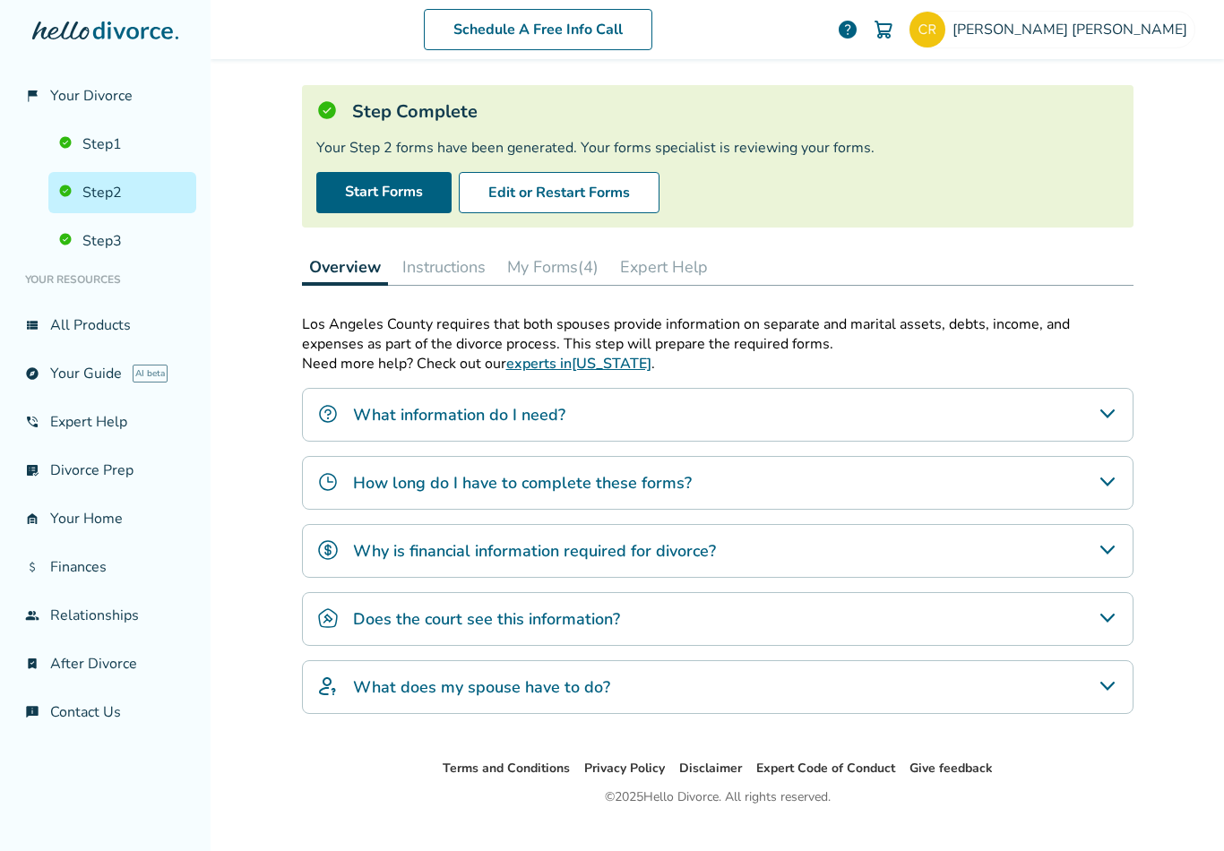
click at [1109, 425] on icon "What information do I need?" at bounding box center [1108, 414] width 22 height 22
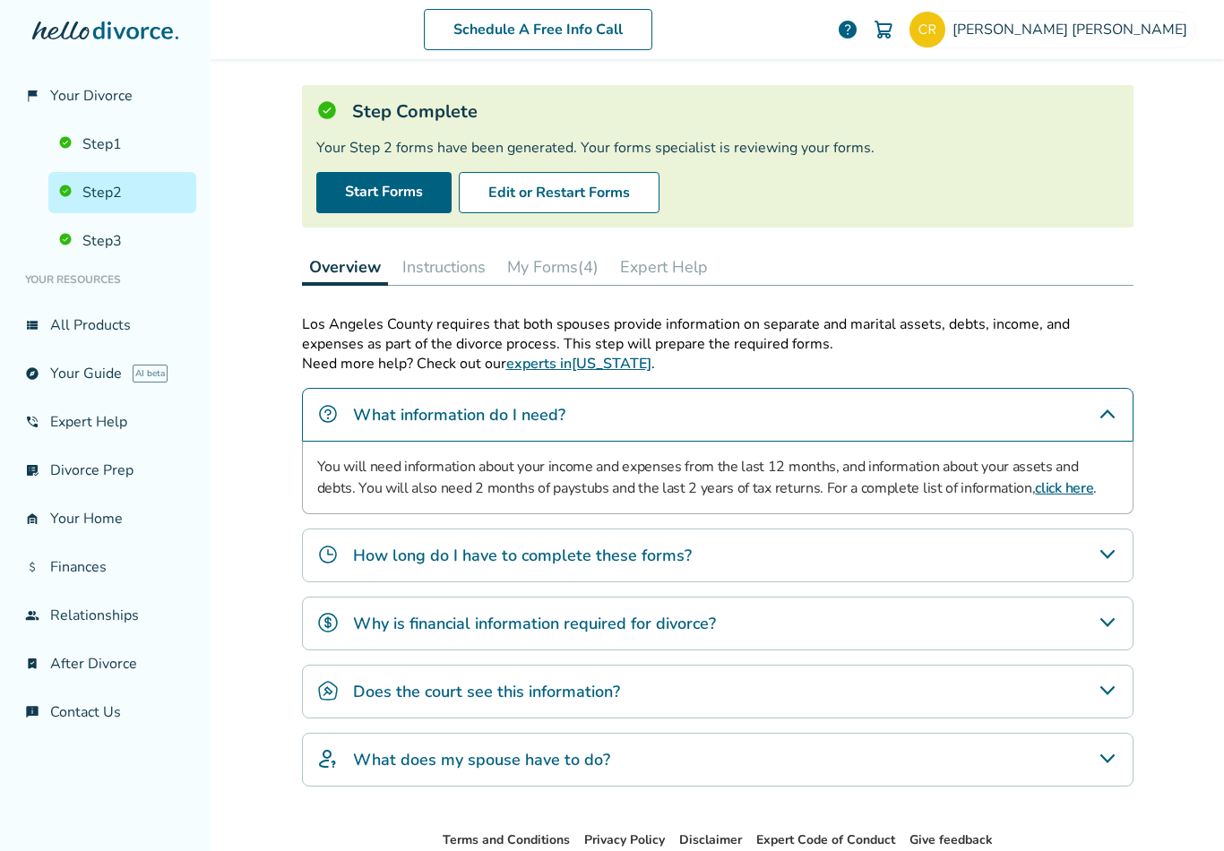
click at [1119, 570] on div "How long do I have to complete these forms?" at bounding box center [717, 556] width 831 height 54
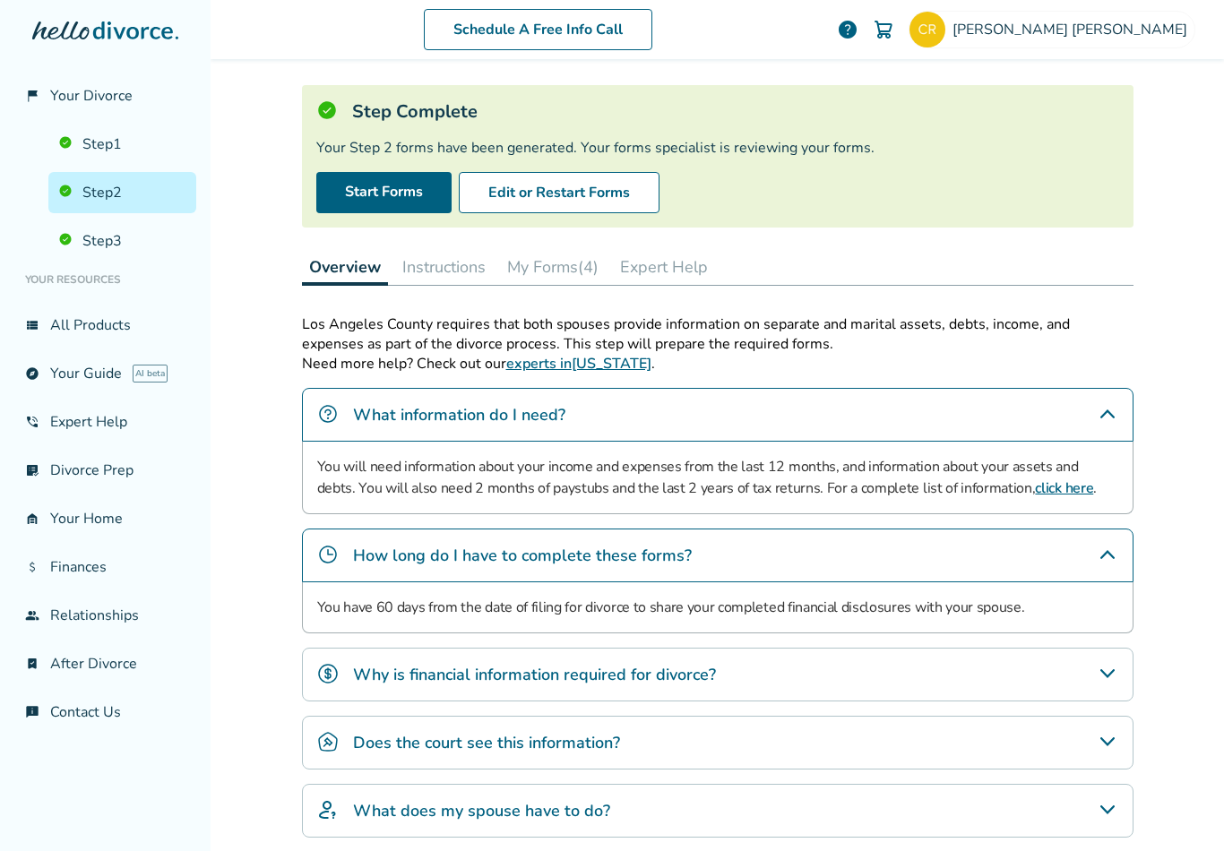
click at [387, 195] on link "Start Forms" at bounding box center [383, 192] width 135 height 41
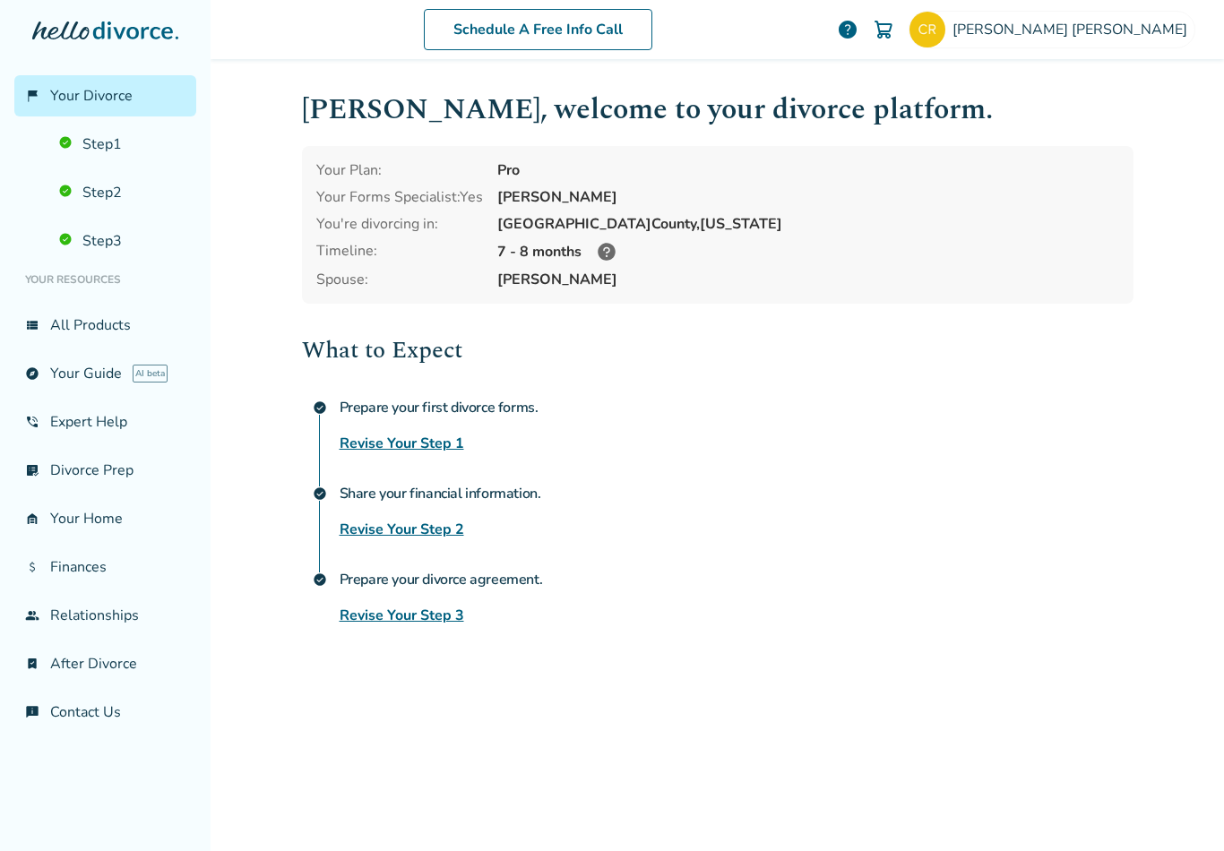
click at [116, 211] on link "Step 2" at bounding box center [122, 192] width 148 height 41
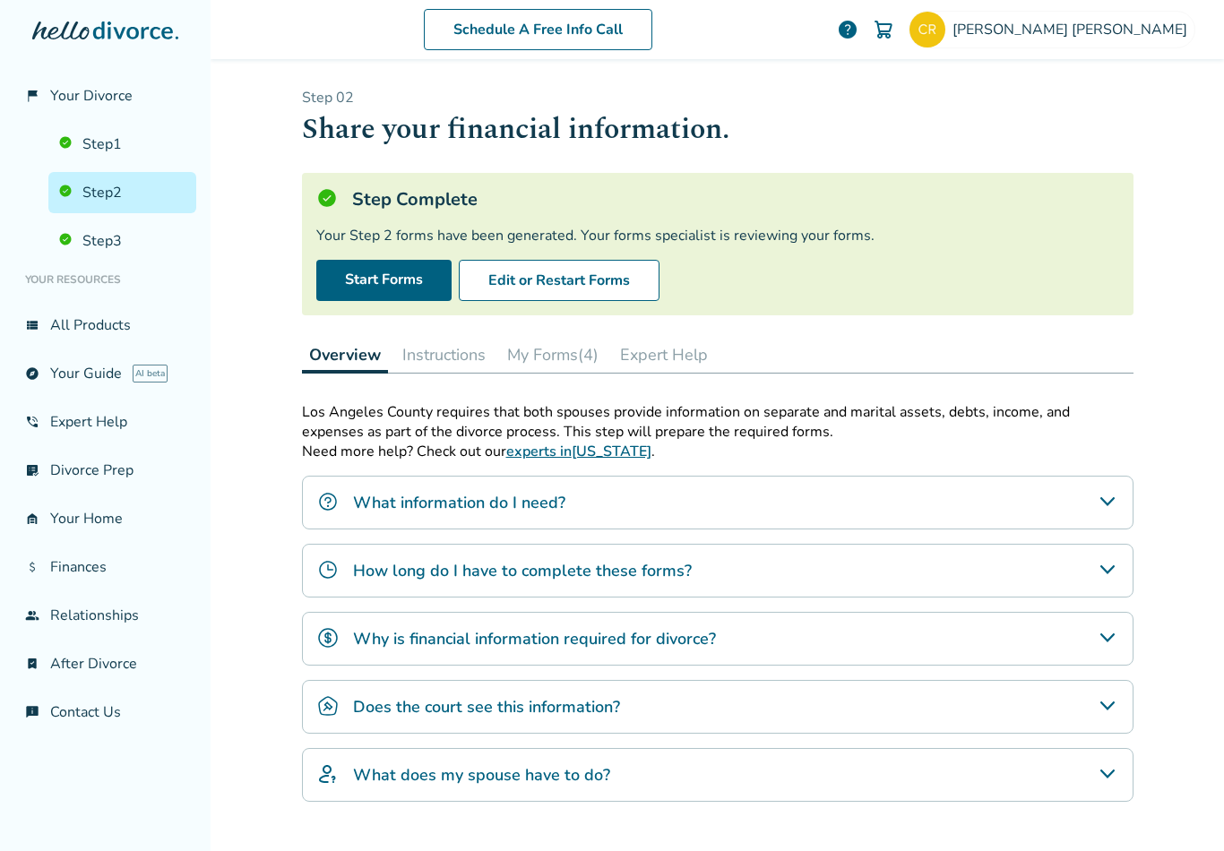
click at [397, 286] on link "Start Forms" at bounding box center [383, 280] width 135 height 41
click at [604, 260] on button "Edit or Restart Forms" at bounding box center [559, 280] width 201 height 41
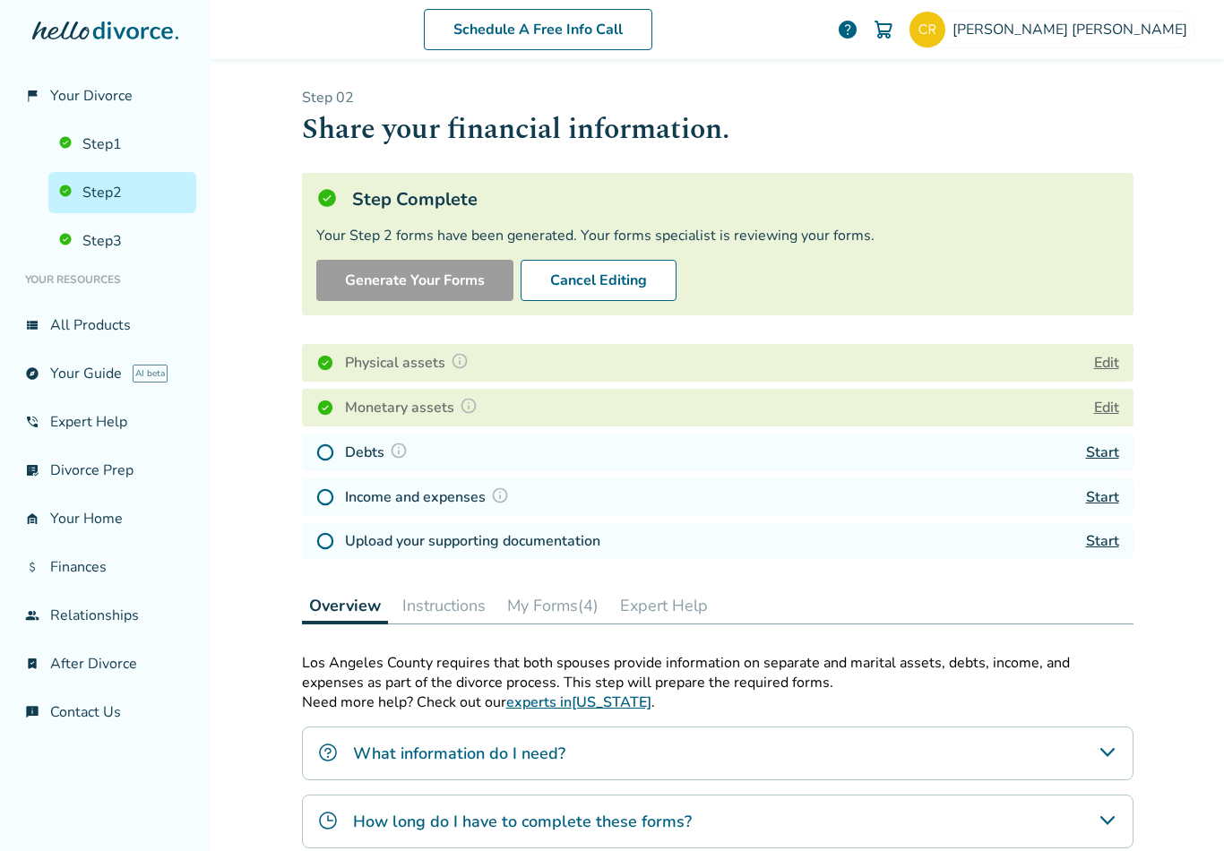
click at [1101, 443] on link "Start" at bounding box center [1102, 453] width 33 height 20
